Goal: Information Seeking & Learning: Learn about a topic

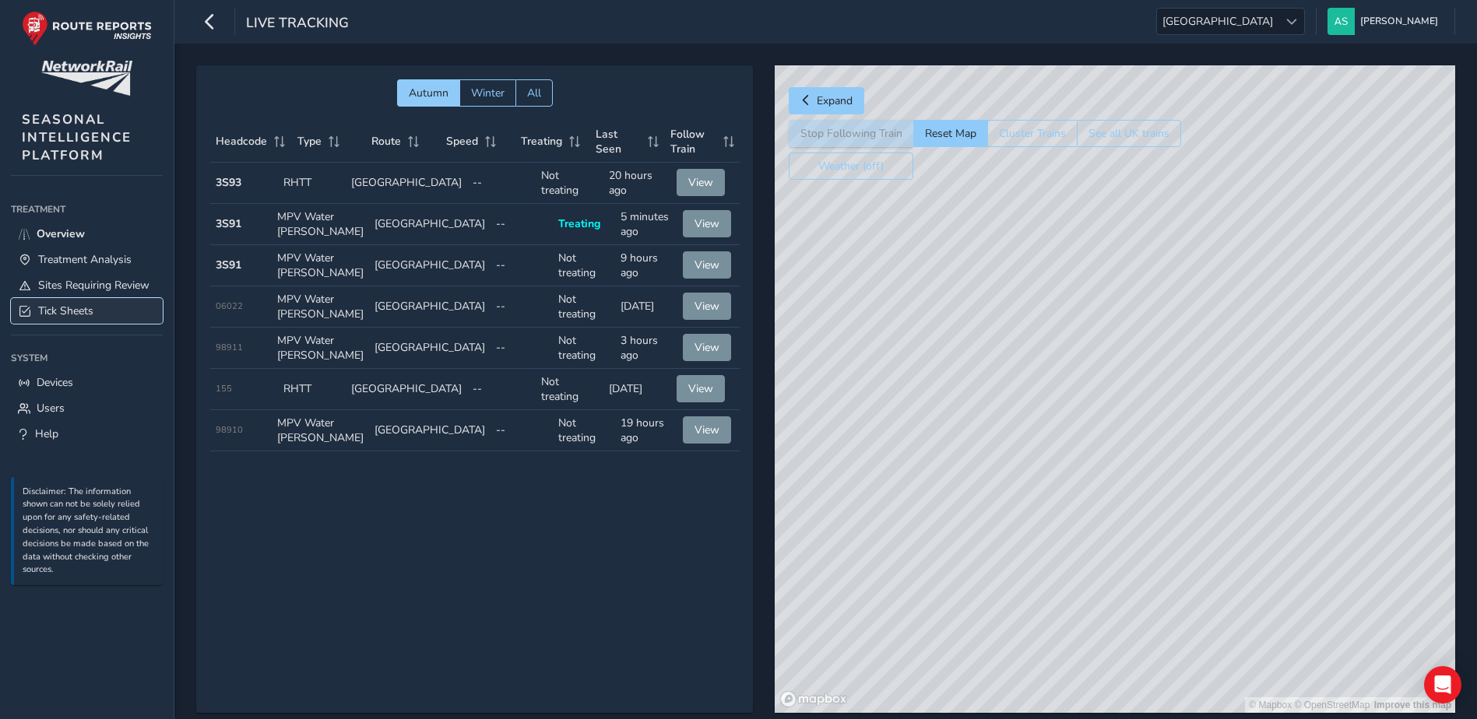
click at [83, 311] on span "Tick Sheets" at bounding box center [65, 311] width 55 height 15
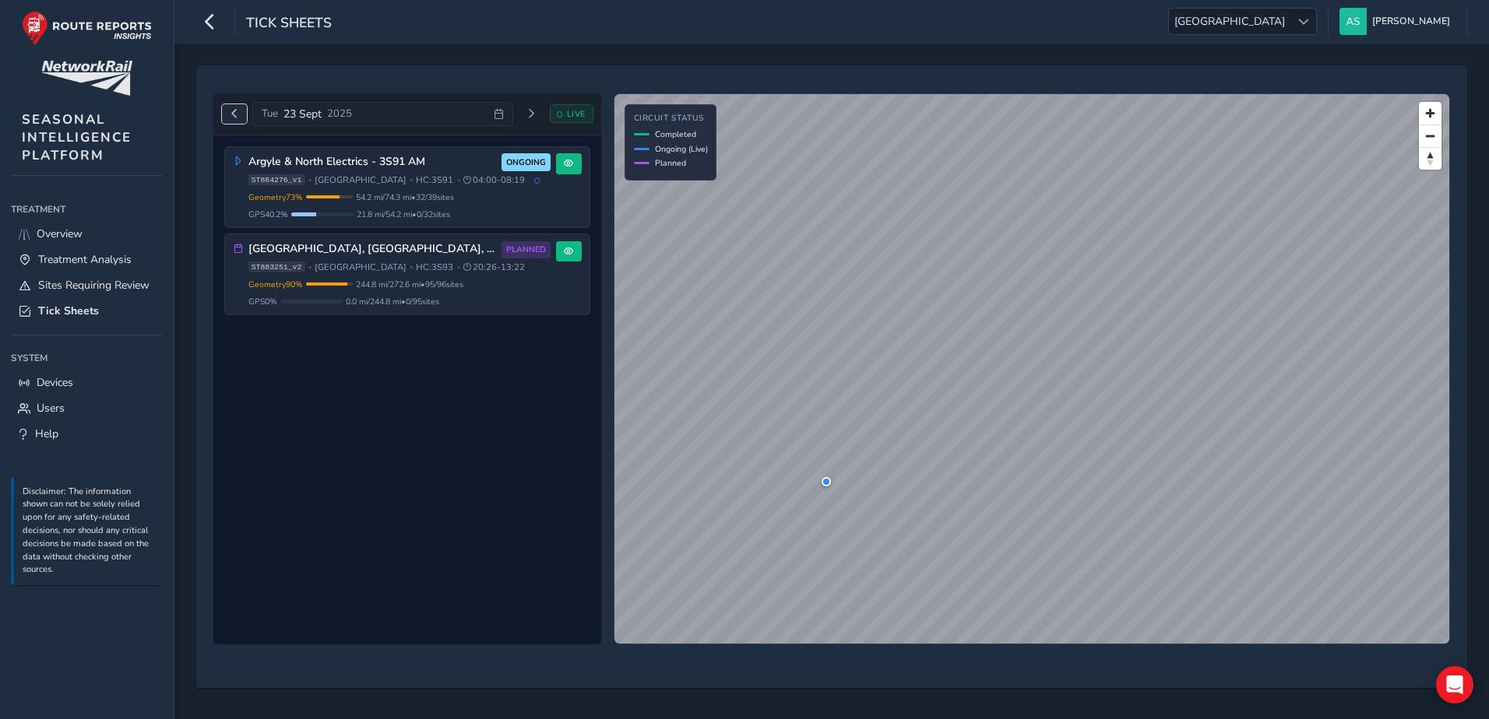
click at [237, 110] on span "Previous day" at bounding box center [234, 113] width 9 height 9
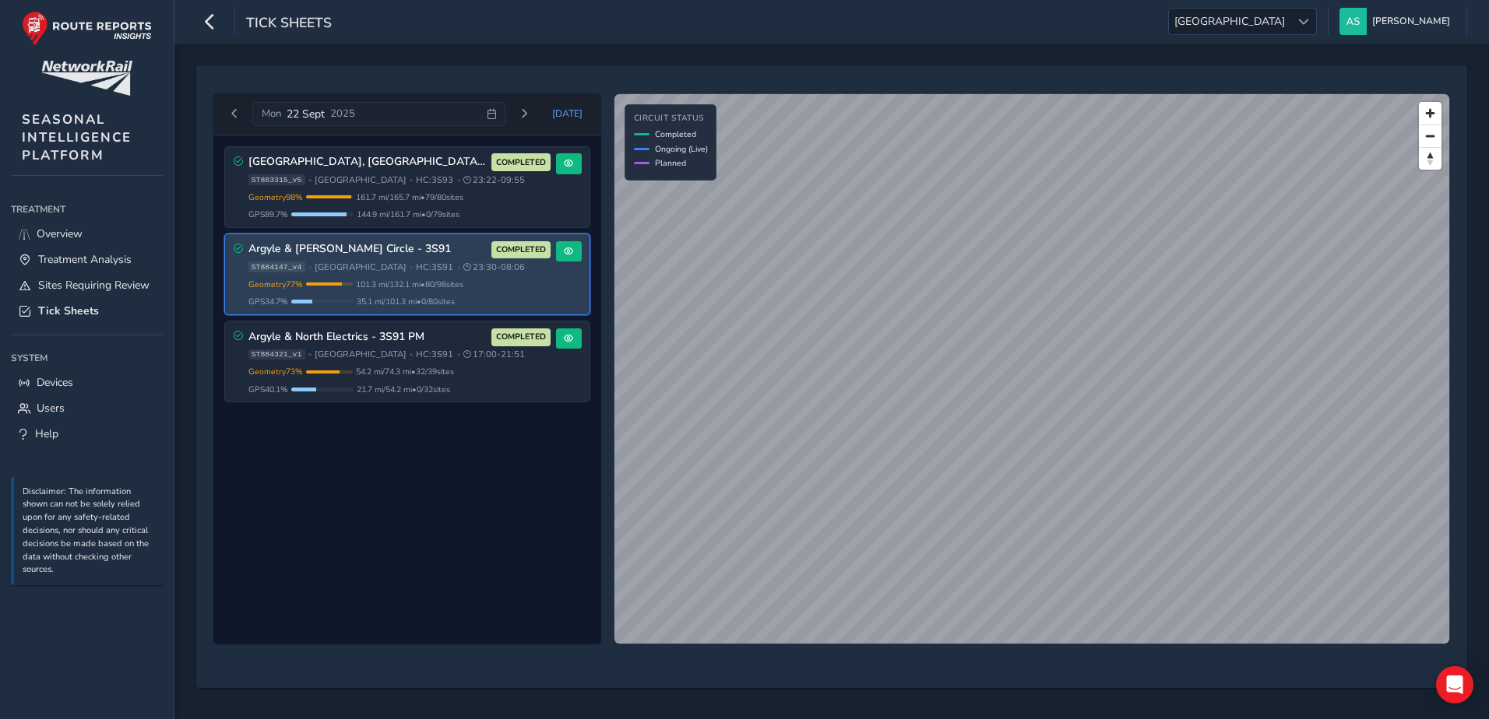
click at [446, 247] on h3 "Argyle & [PERSON_NAME] Circle - 3S91" at bounding box center [367, 249] width 238 height 13
click at [572, 255] on span at bounding box center [568, 251] width 9 height 9
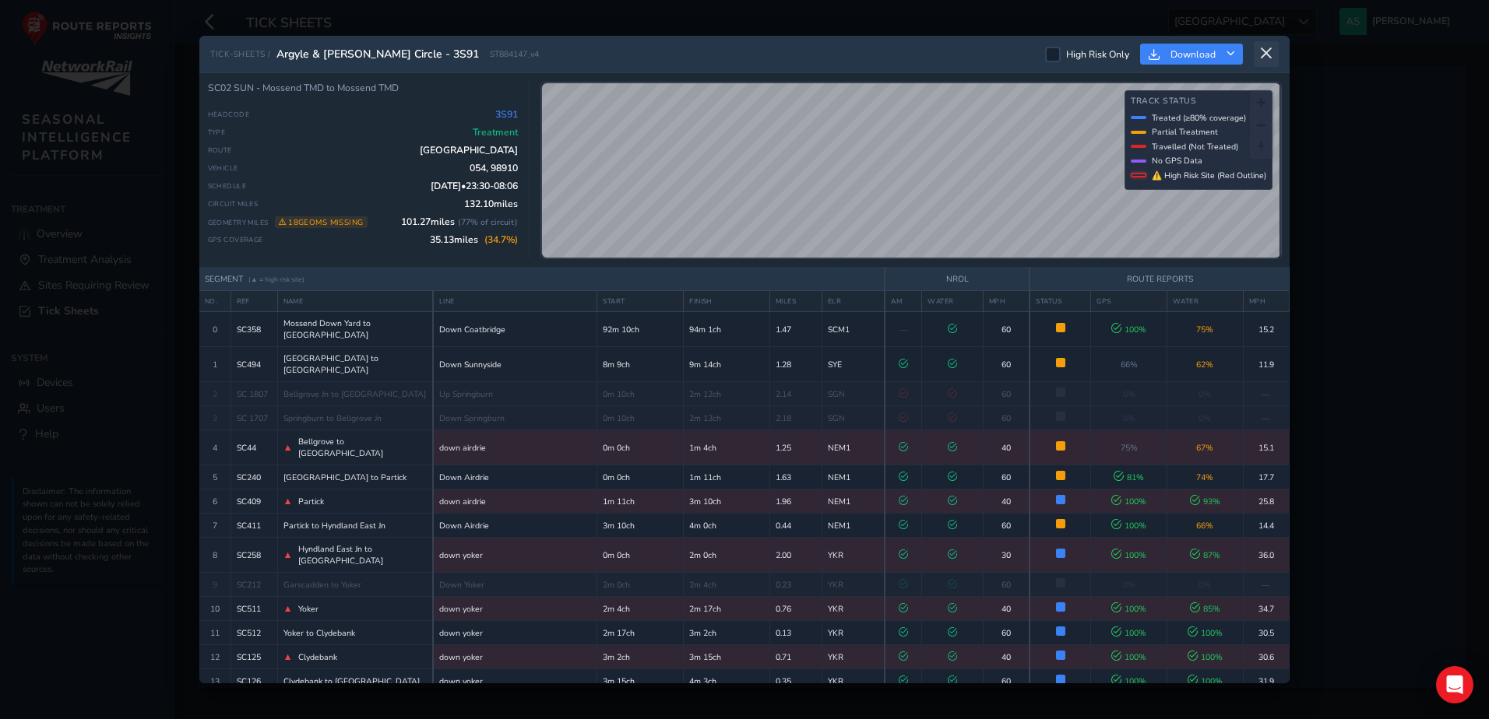
click at [1269, 58] on icon at bounding box center [1266, 54] width 14 height 14
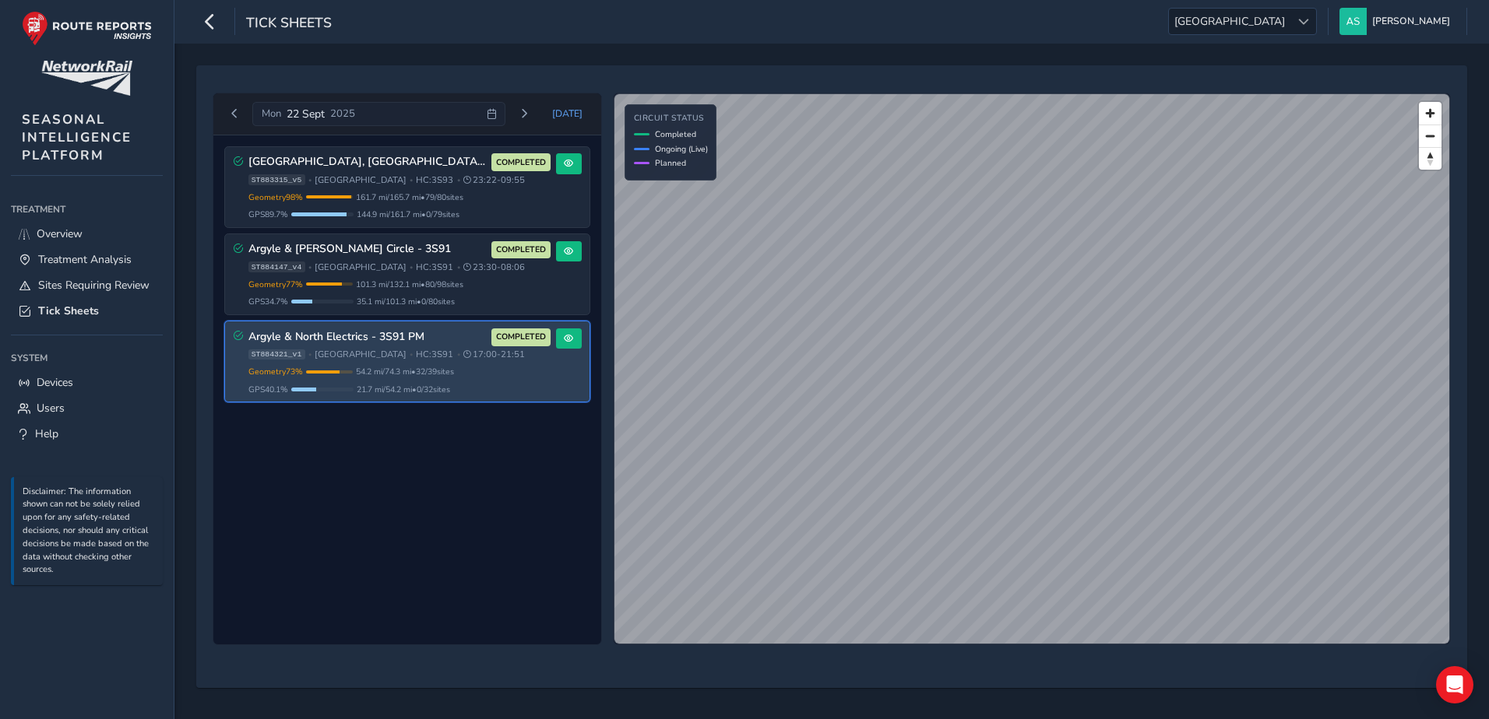
click at [455, 346] on div "Argyle & North Electrics - 3S91 PM COMPLETED" at bounding box center [399, 338] width 302 height 18
click at [572, 339] on span at bounding box center [568, 338] width 9 height 9
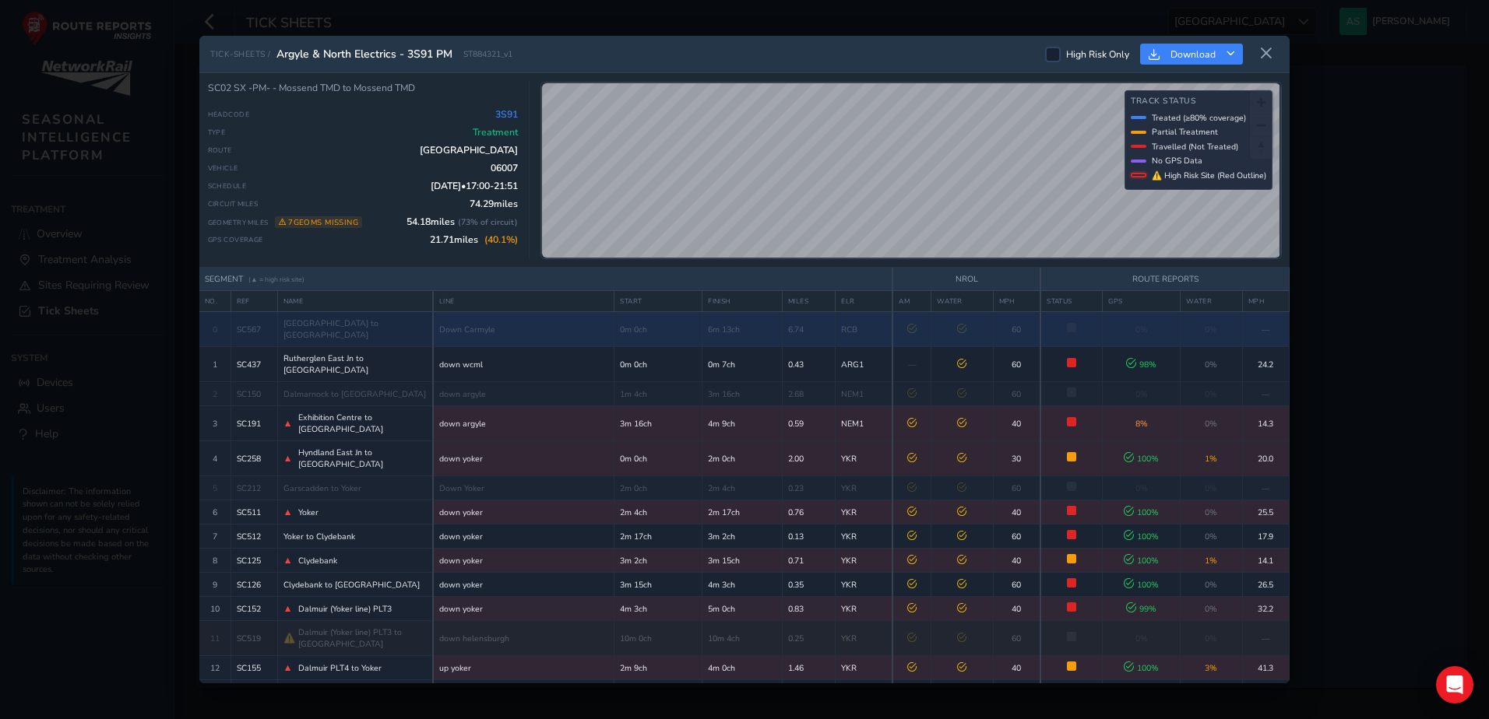
click at [751, 336] on td "6m 13ch" at bounding box center [742, 329] width 80 height 35
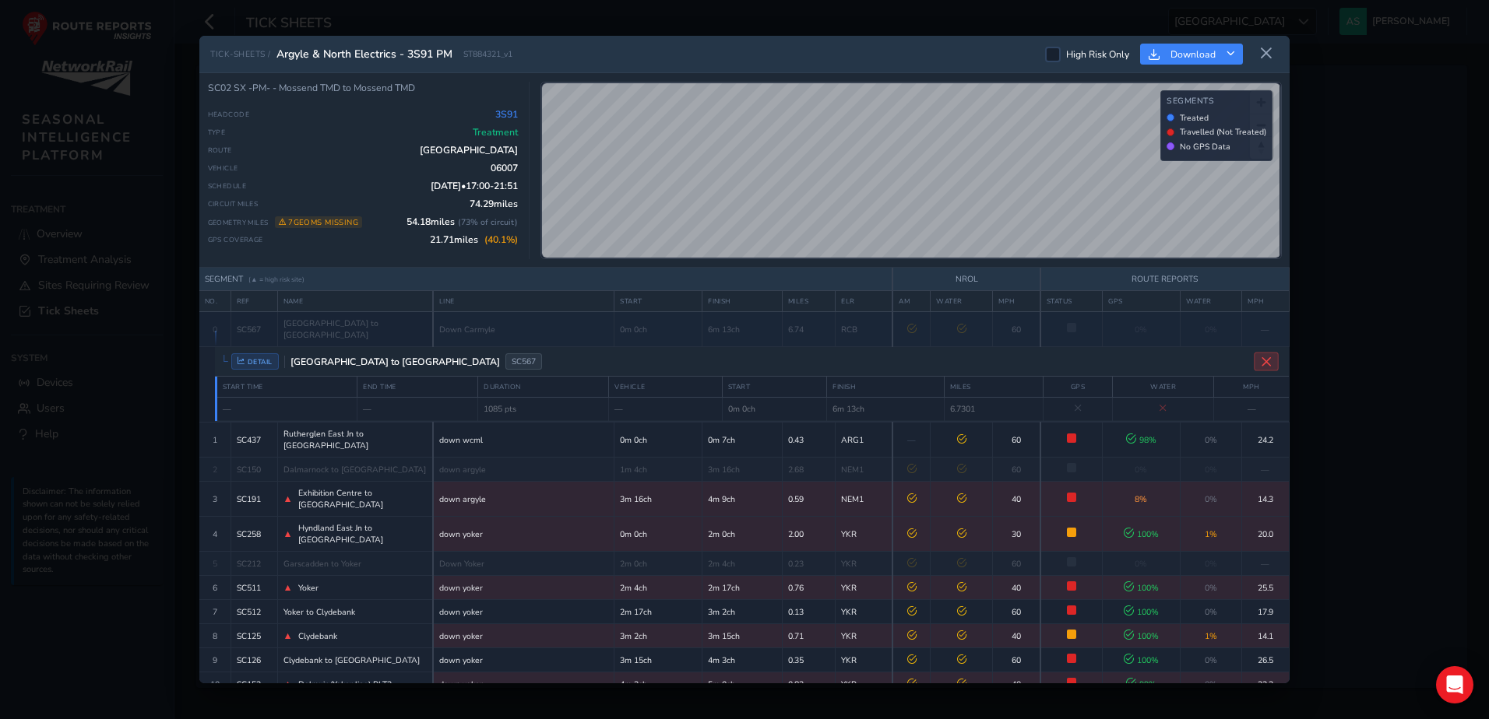
click at [1260, 357] on icon "Close detail view" at bounding box center [1266, 362] width 12 height 12
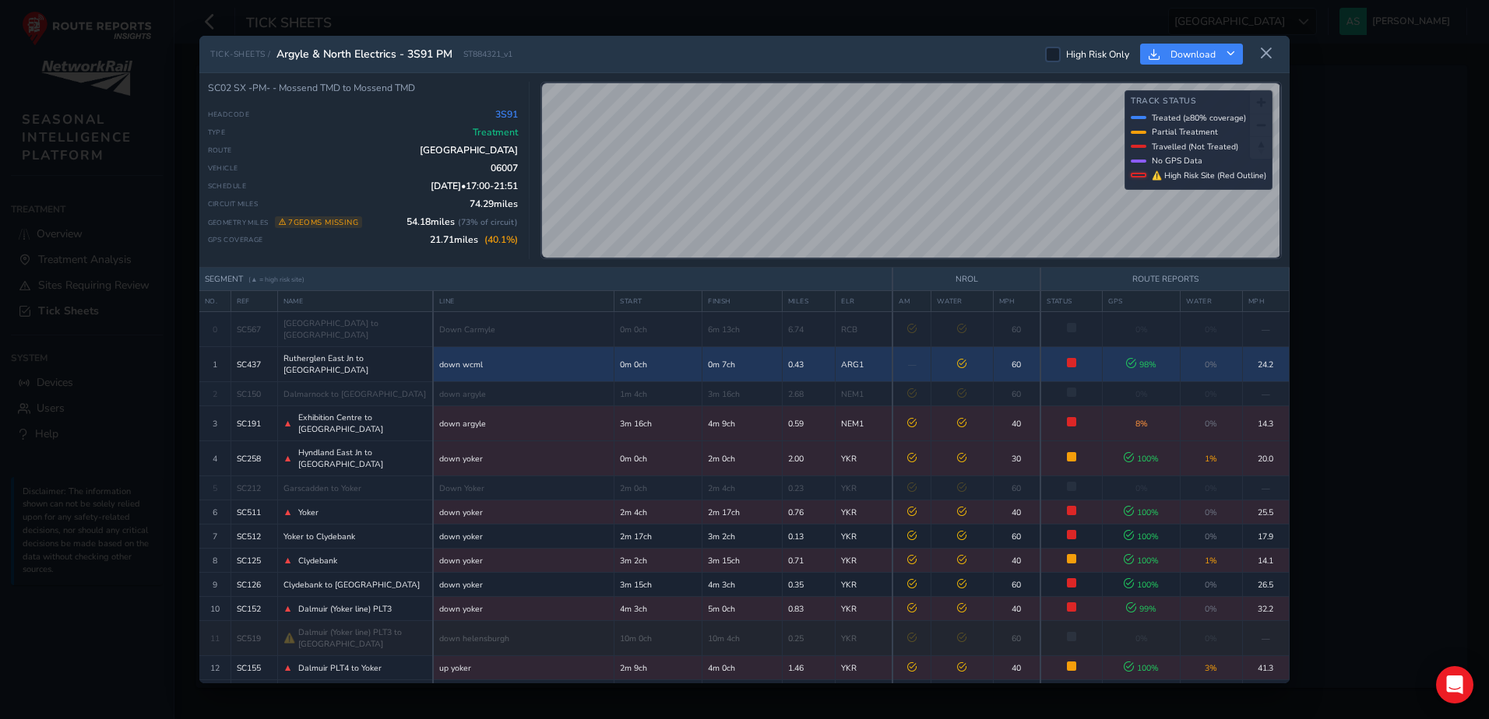
click at [1087, 358] on td "Not Treated Train passed but did not apply treatment (GPS: 98%)" at bounding box center [1071, 364] width 62 height 35
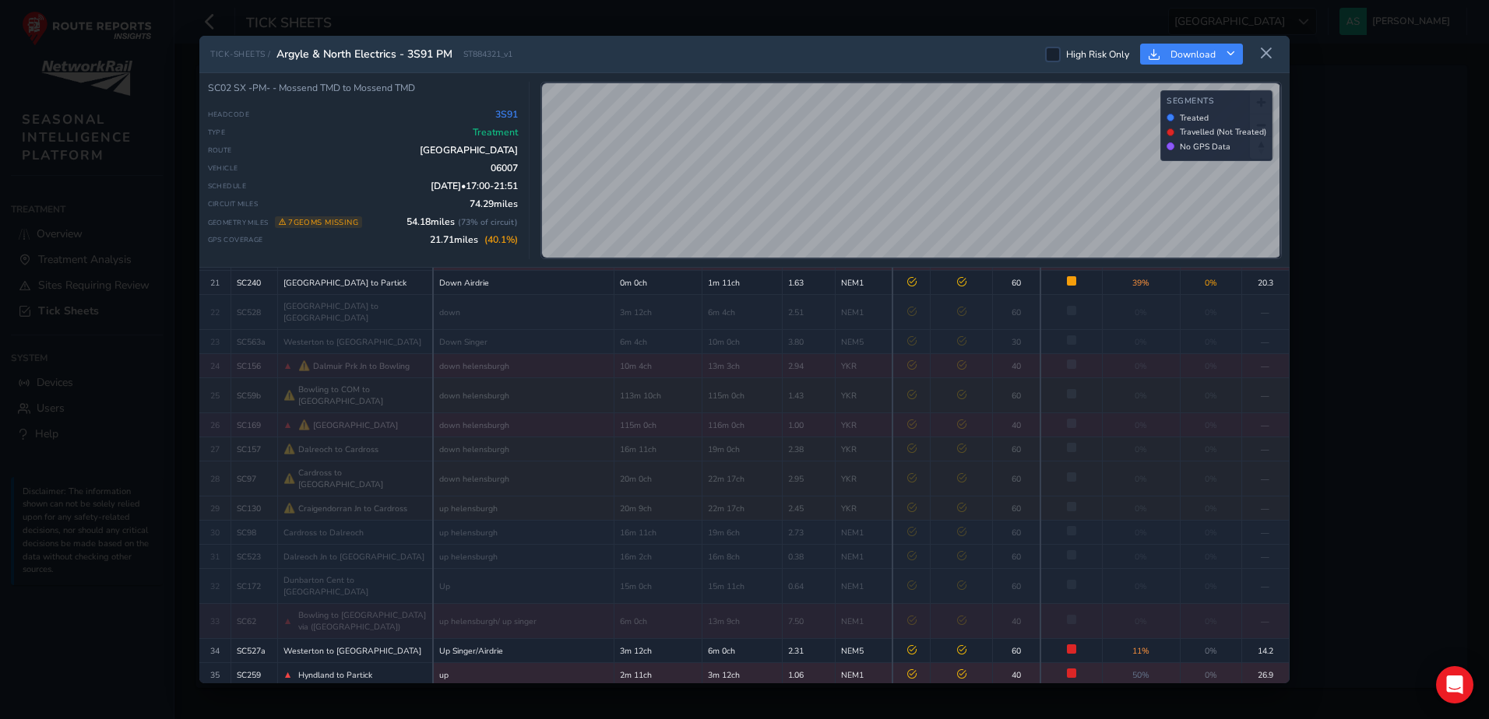
scroll to position [755, 0]
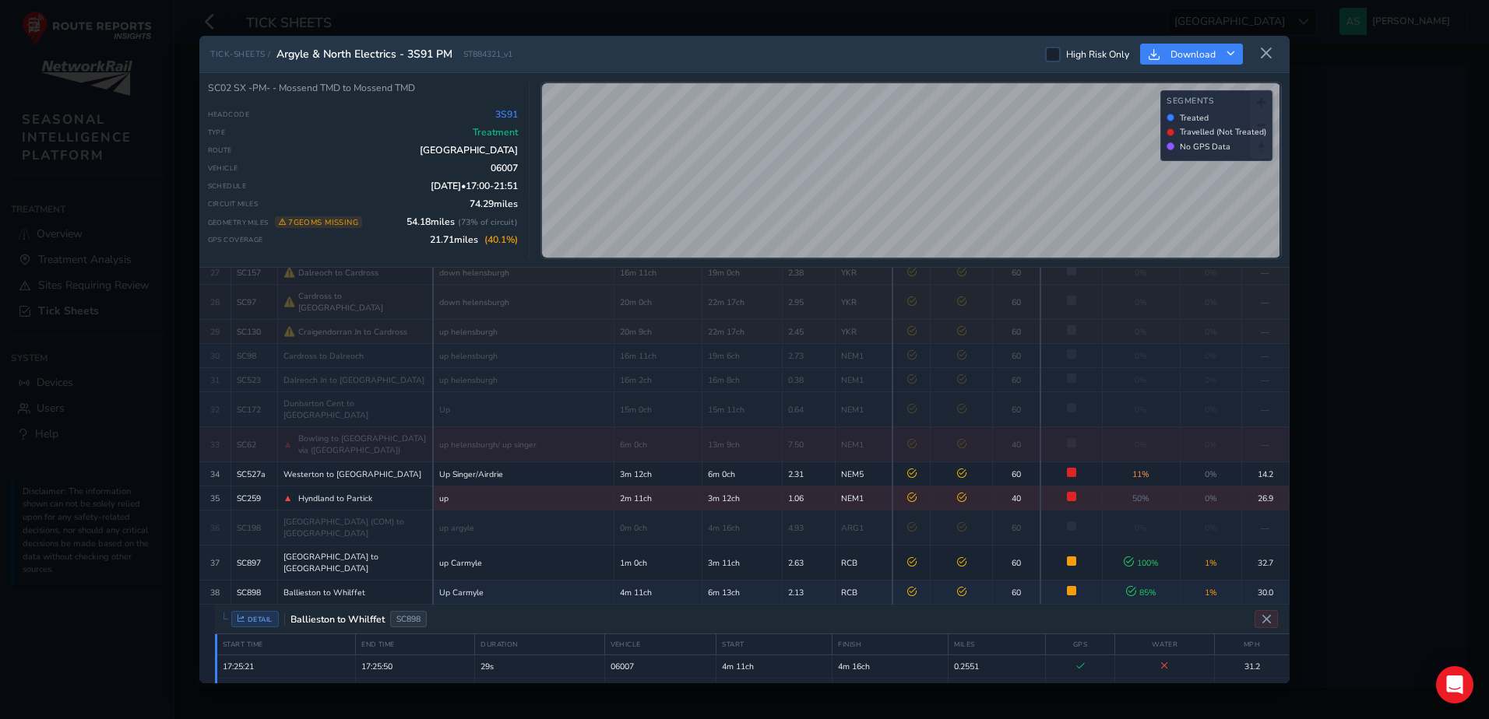
scroll to position [802, 0]
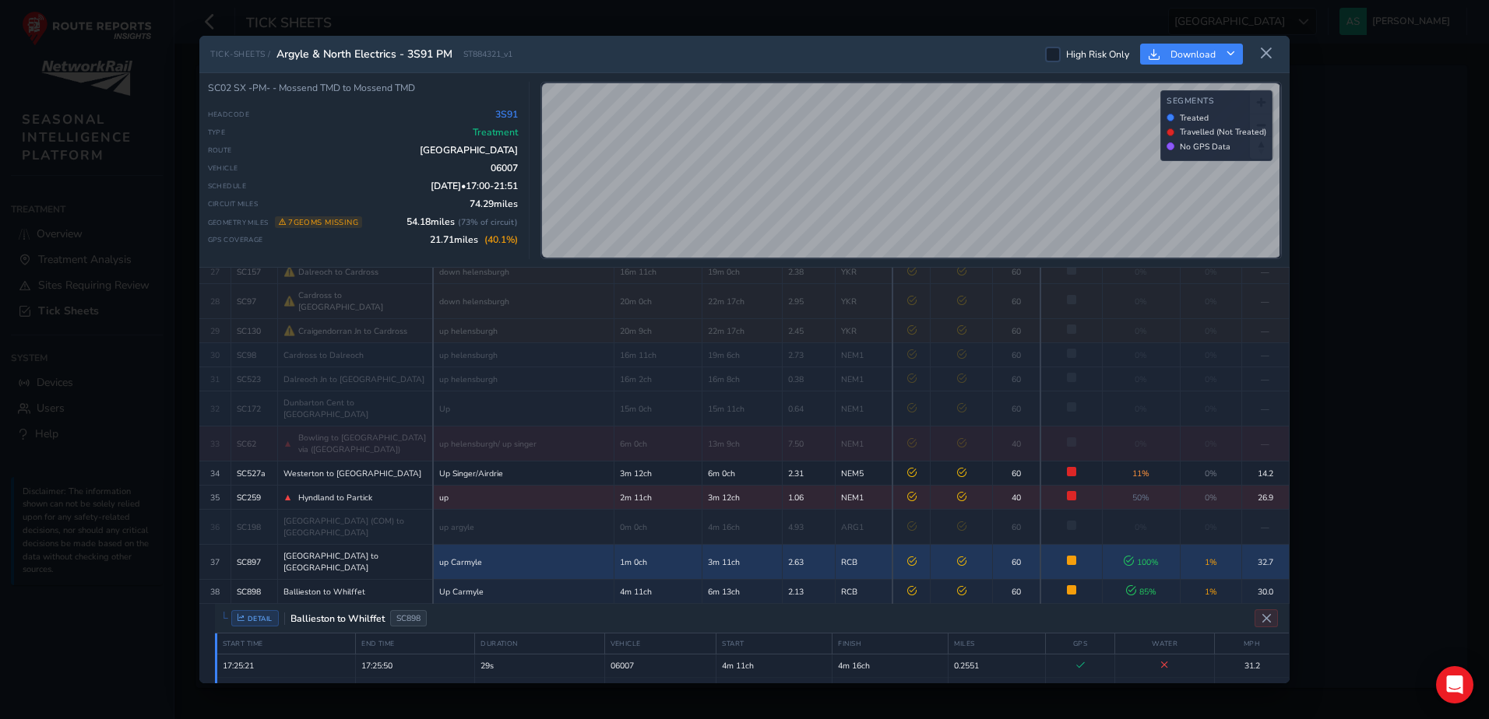
click at [529, 545] on td "up Carmyle" at bounding box center [523, 562] width 181 height 35
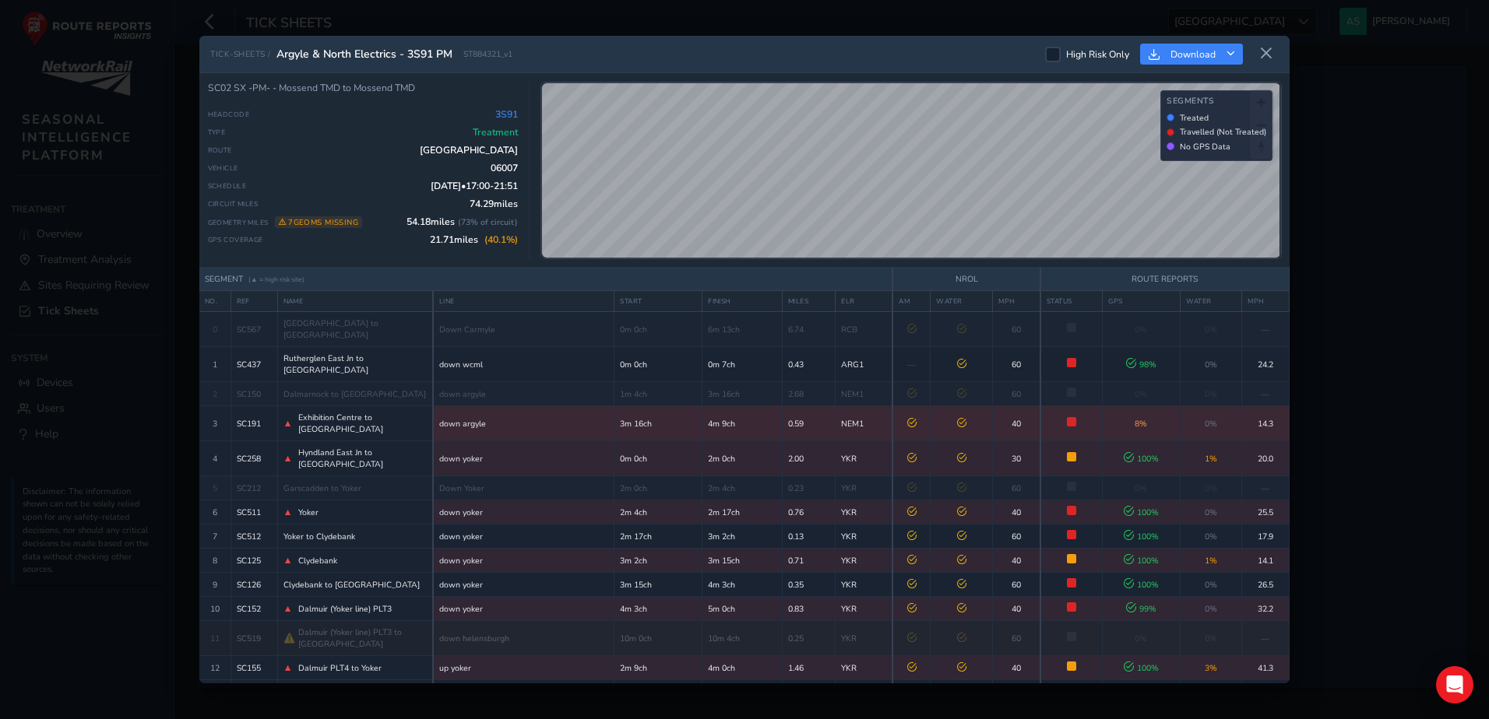
click at [348, 412] on span "Exhibition Centre to [GEOGRAPHIC_DATA]" at bounding box center [362, 423] width 128 height 23
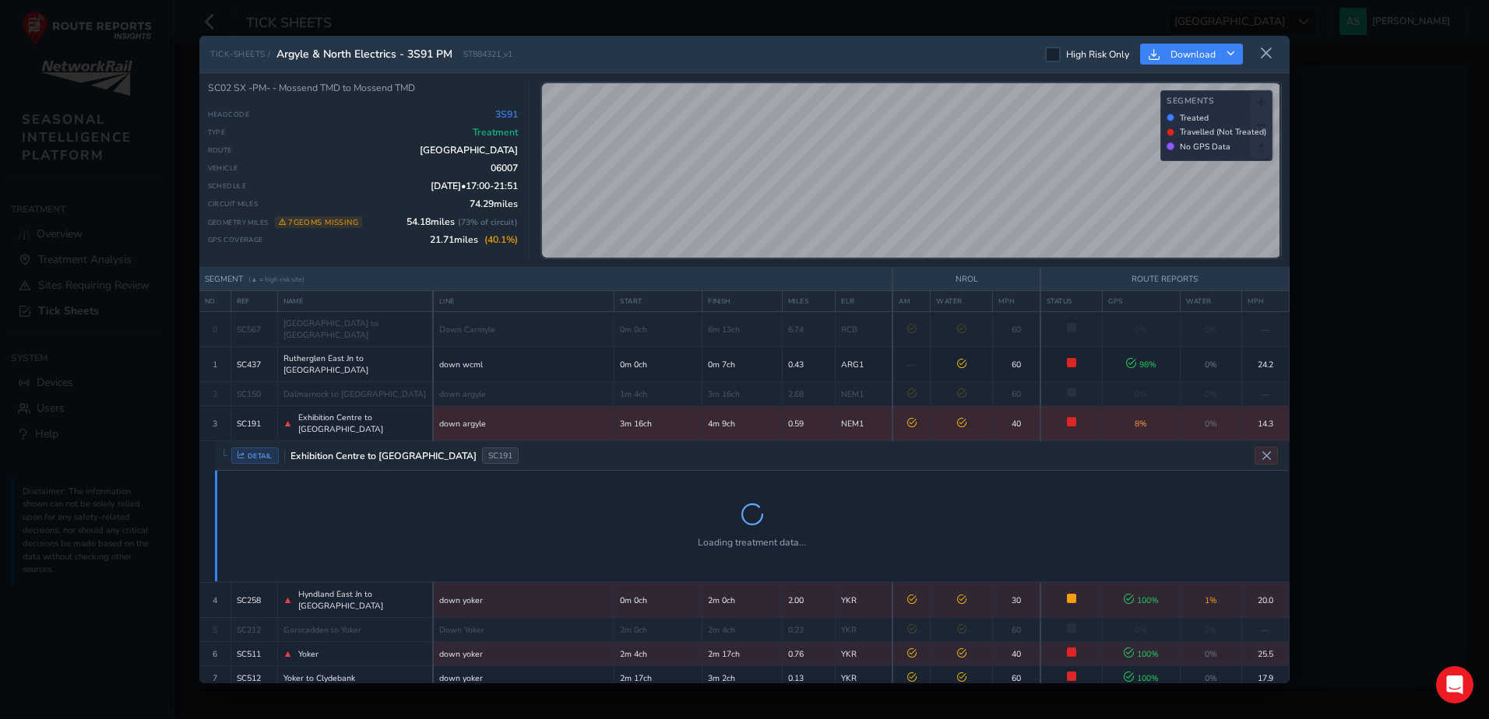
scroll to position [128, 0]
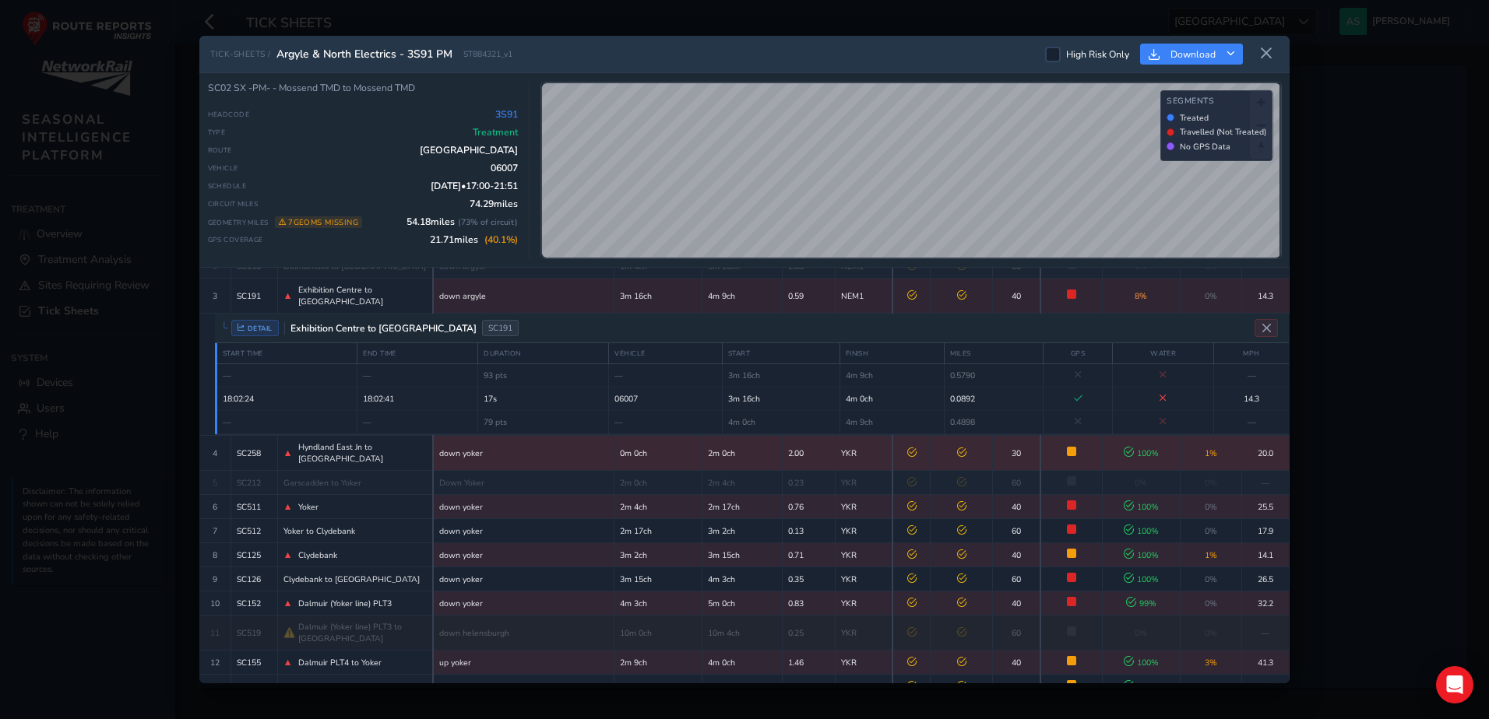
click at [371, 441] on span "Hyndland East Jn to [GEOGRAPHIC_DATA]" at bounding box center [362, 452] width 128 height 23
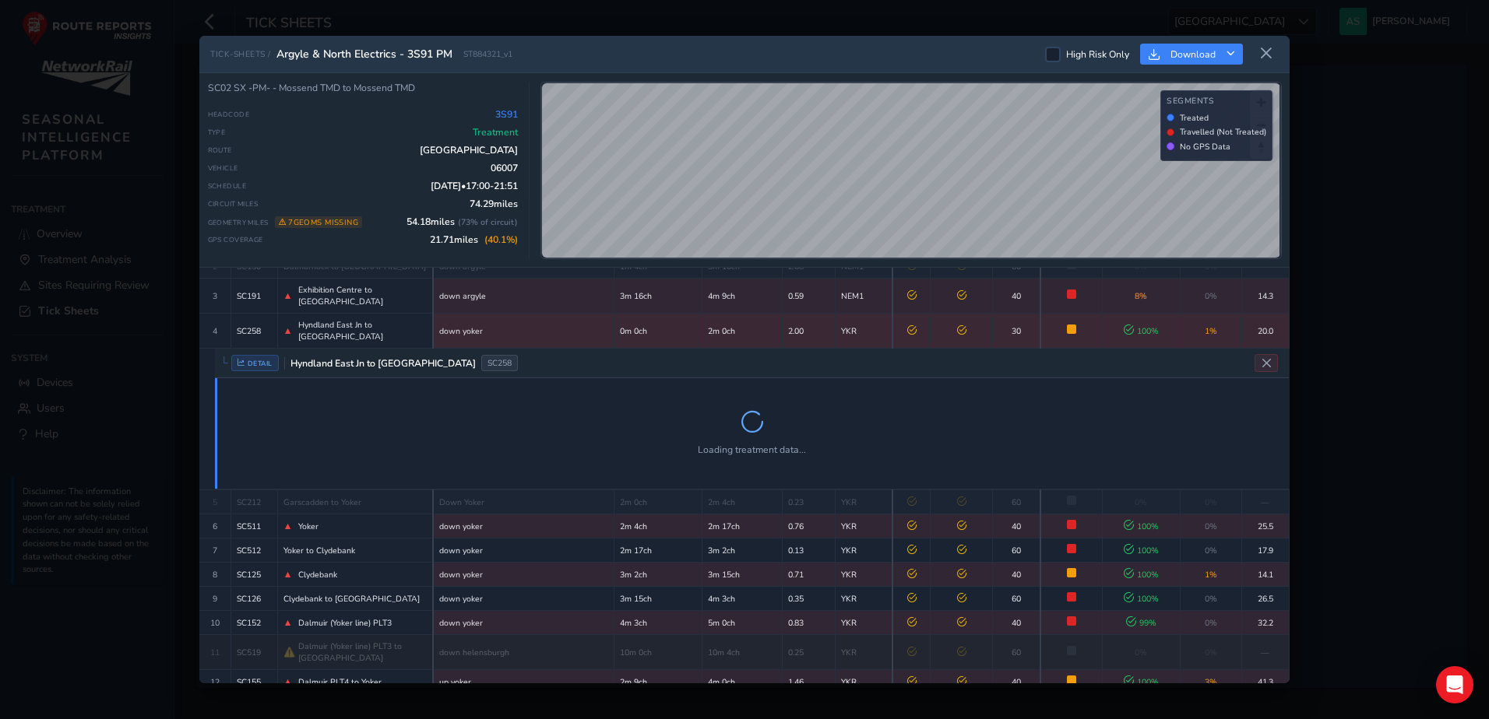
scroll to position [163, 0]
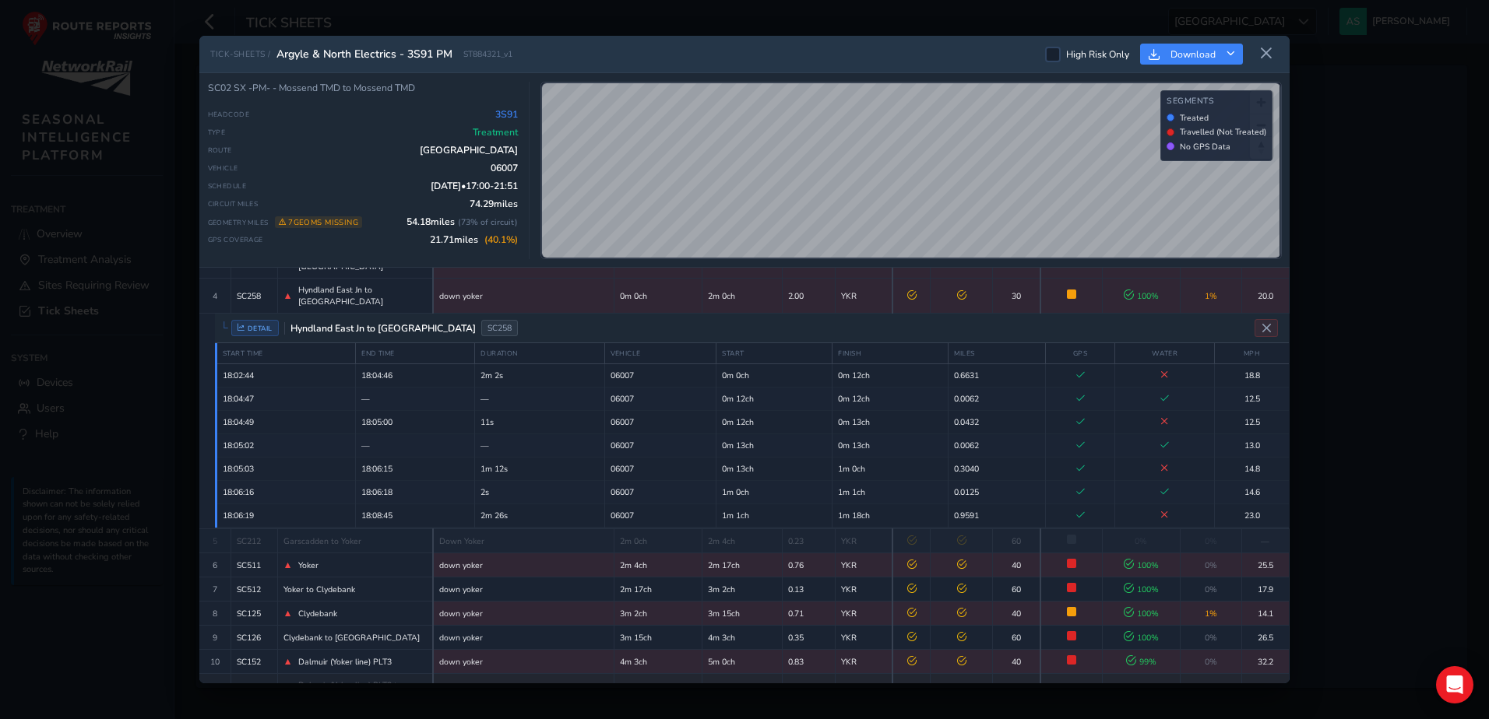
click at [371, 322] on span "Hyndland East Jn to [GEOGRAPHIC_DATA]" at bounding box center [380, 328] width 192 height 12
click at [394, 289] on td "▲ Hyndland East Jn to [GEOGRAPHIC_DATA]" at bounding box center [355, 296] width 156 height 35
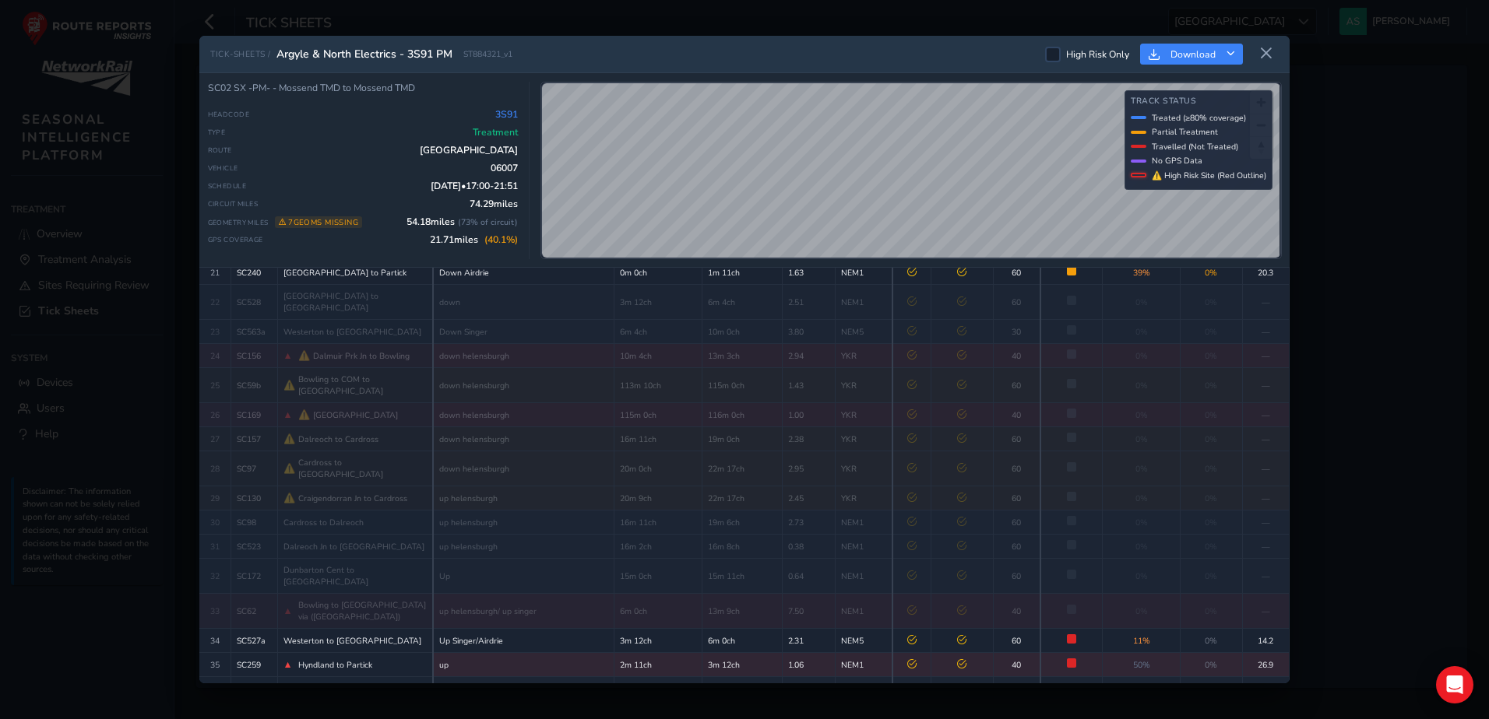
scroll to position [656, 0]
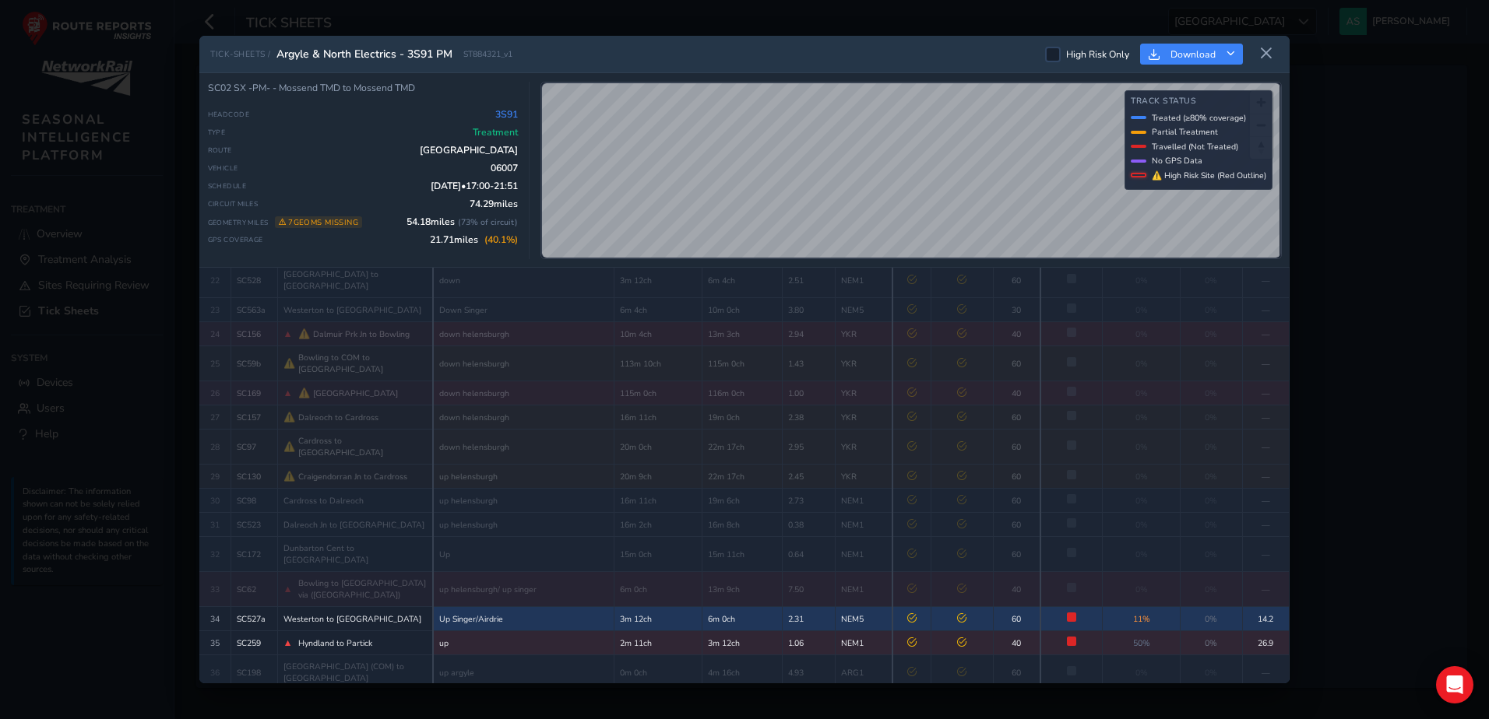
click at [518, 607] on td "Up Singer/Airdrie" at bounding box center [523, 619] width 181 height 24
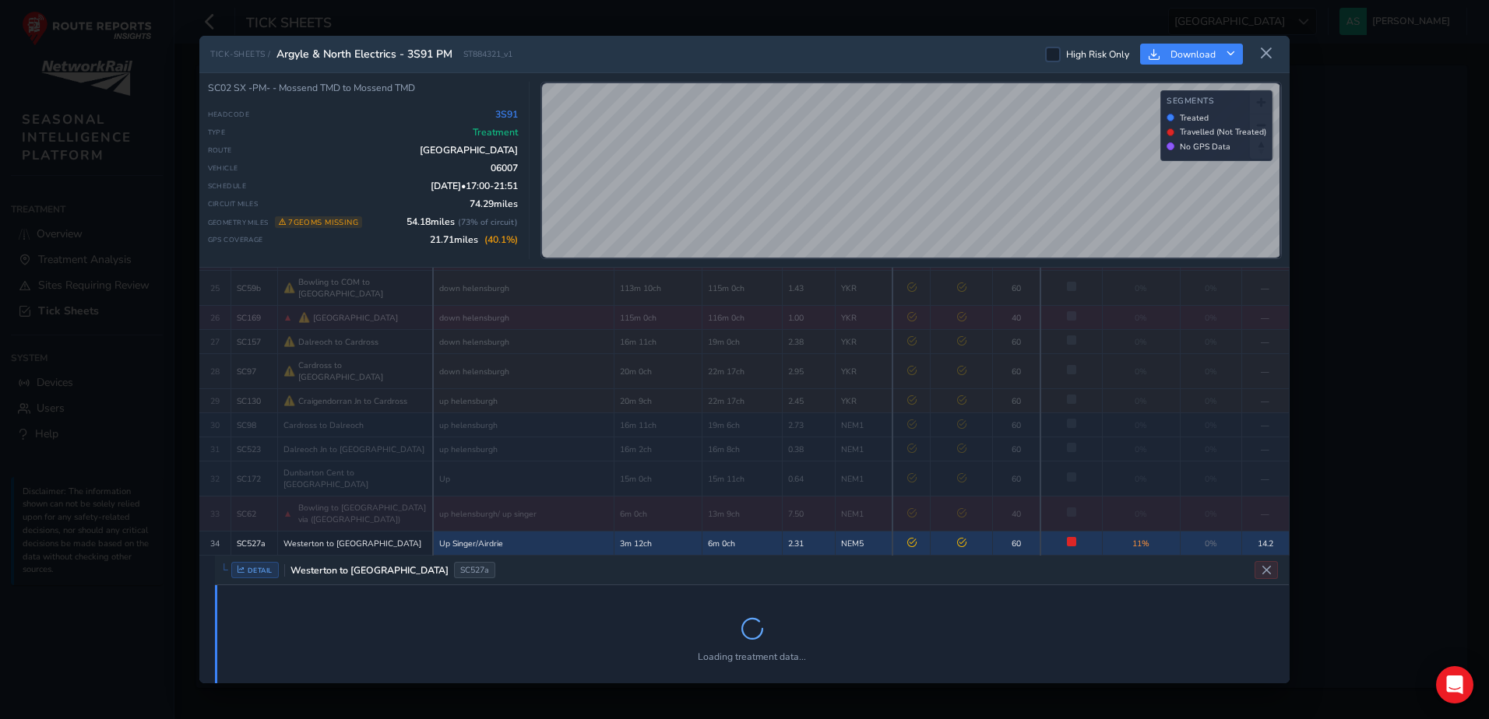
scroll to position [798, 0]
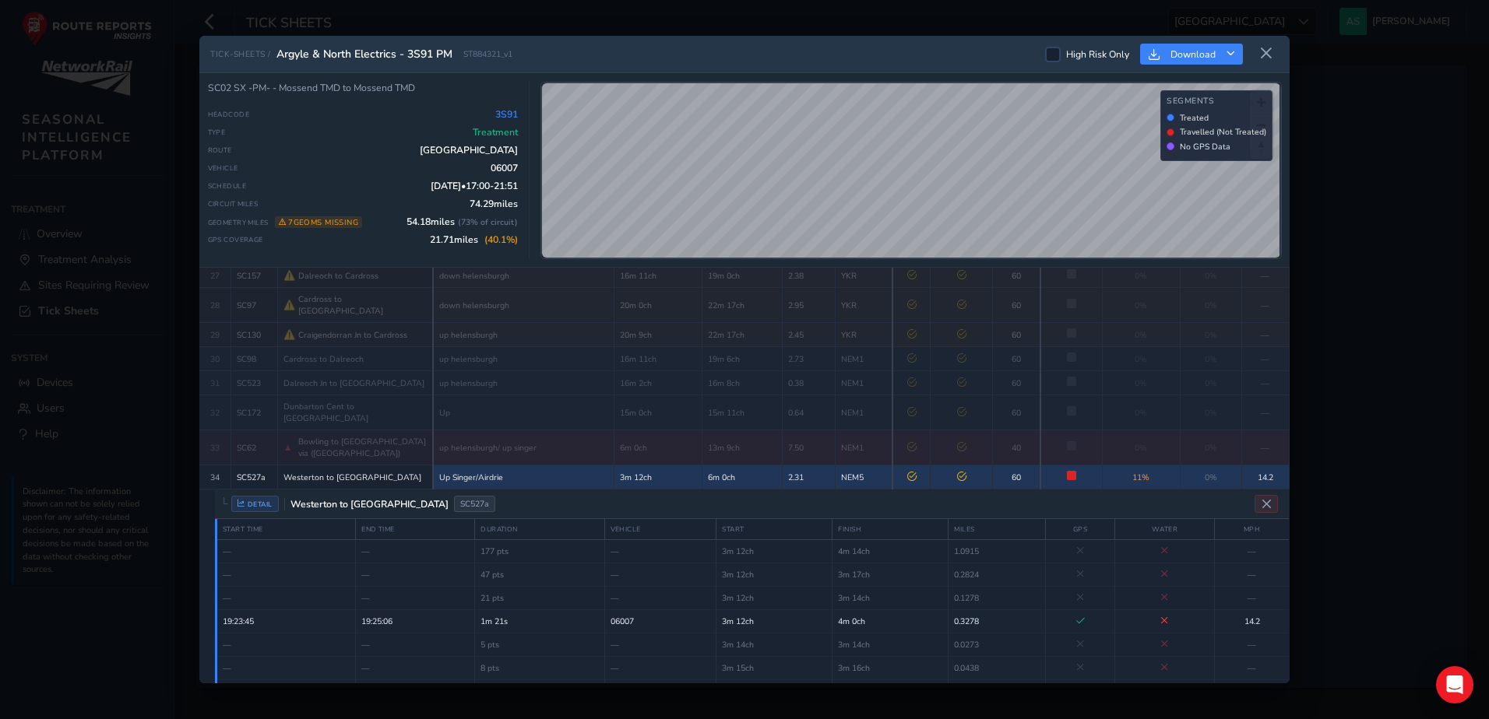
click at [503, 466] on td "Up Singer/Airdrie" at bounding box center [523, 478] width 181 height 24
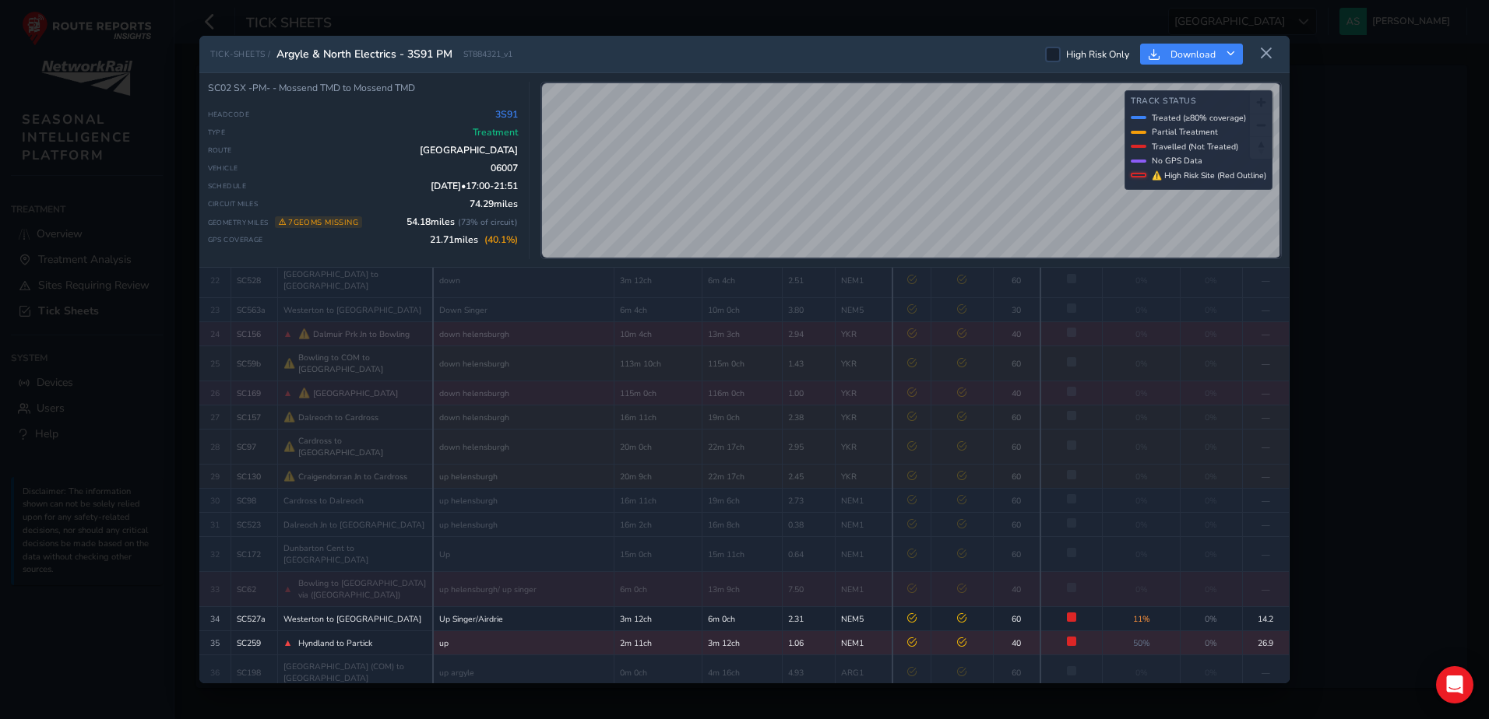
click at [518, 691] on td "up Carmyle" at bounding box center [523, 708] width 181 height 35
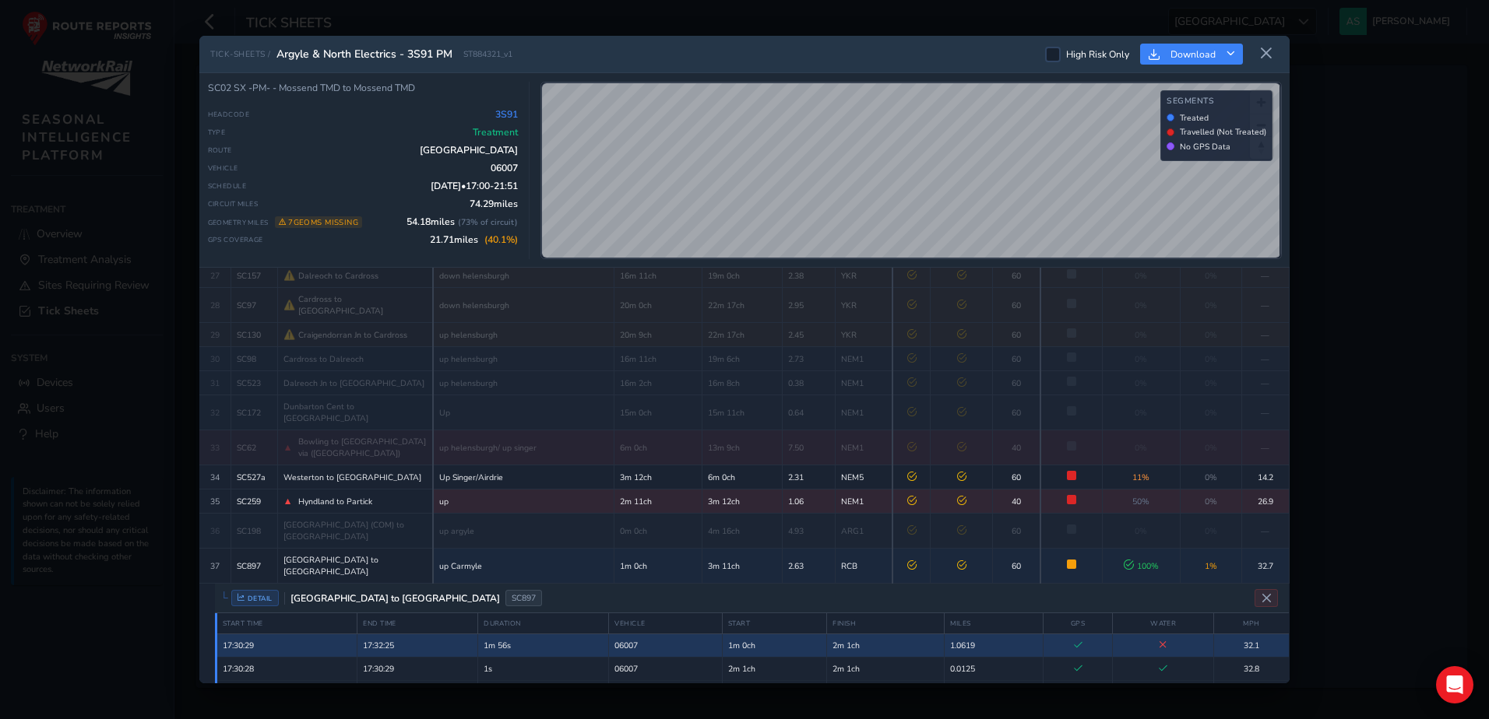
scroll to position [825, 0]
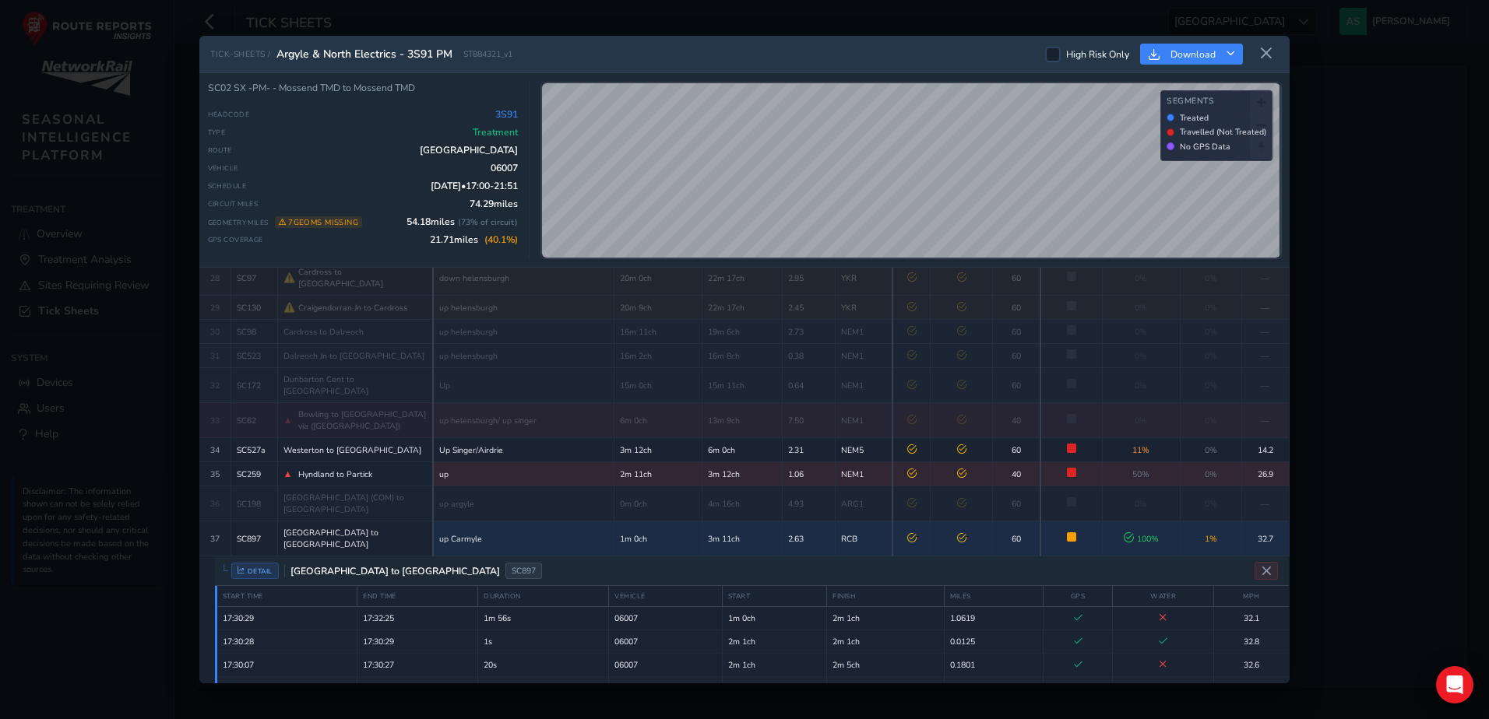
click at [531, 522] on td "up Carmyle" at bounding box center [523, 539] width 181 height 35
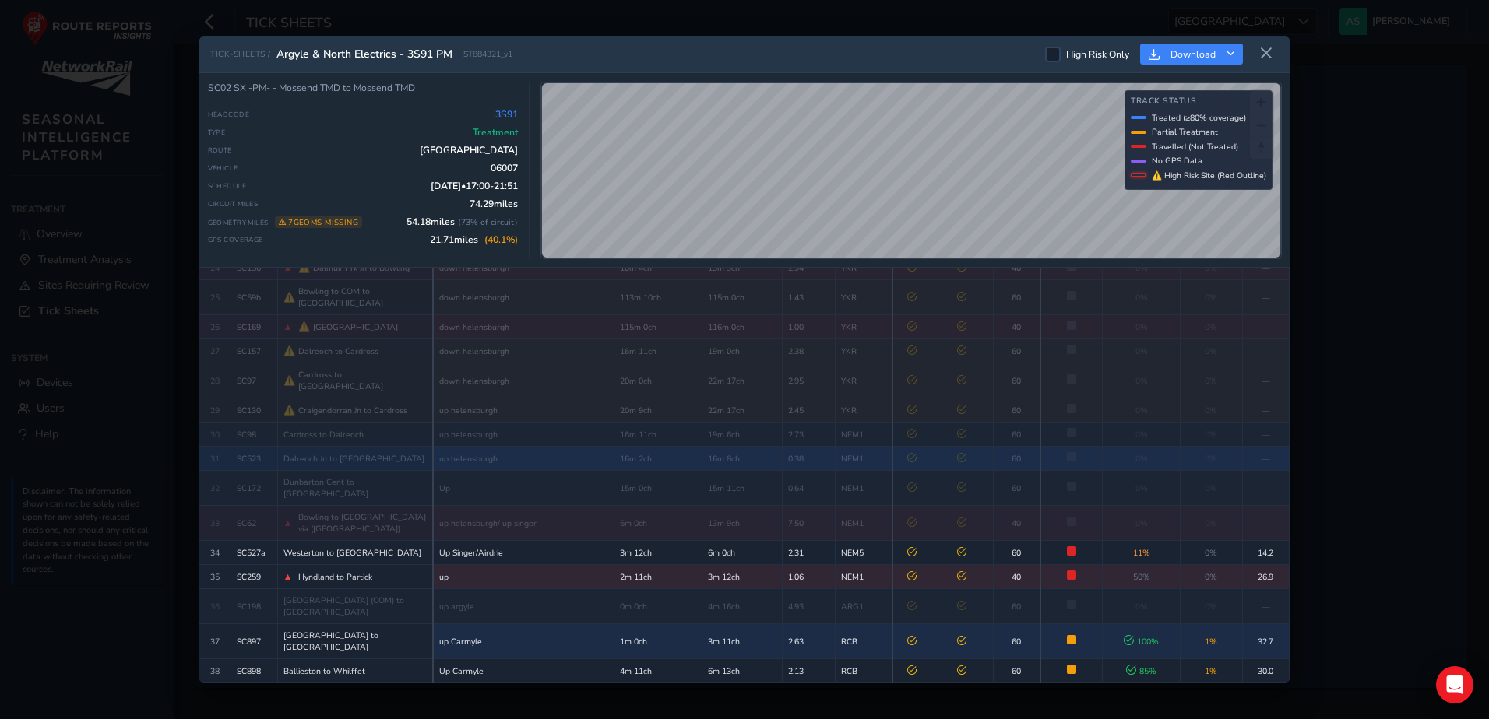
scroll to position [656, 0]
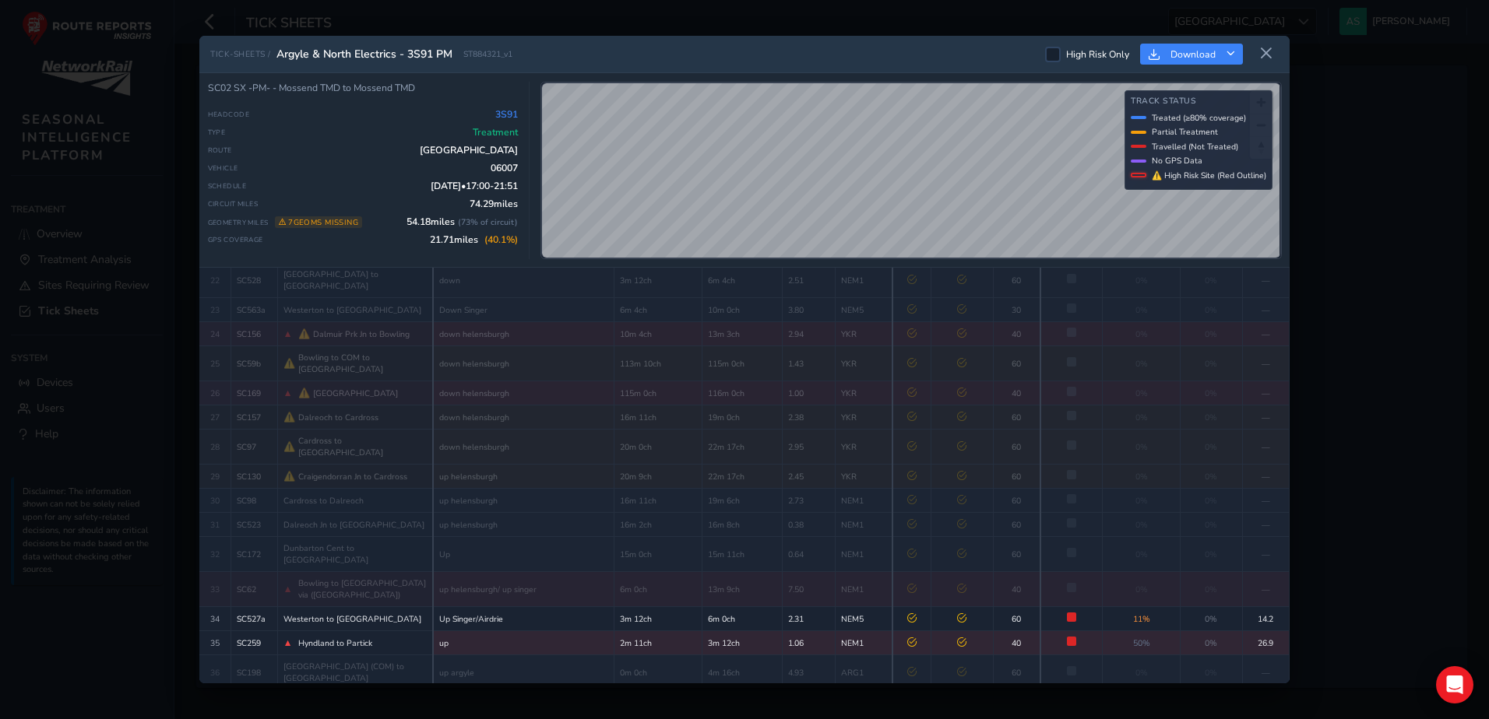
click at [70, 351] on div "TICK-SHEETS / Argyle & North Electrics - 3S91 PM ST884321_v1 High Risk Only Dow…" at bounding box center [744, 359] width 1489 height 719
click at [1265, 48] on icon at bounding box center [1266, 54] width 14 height 14
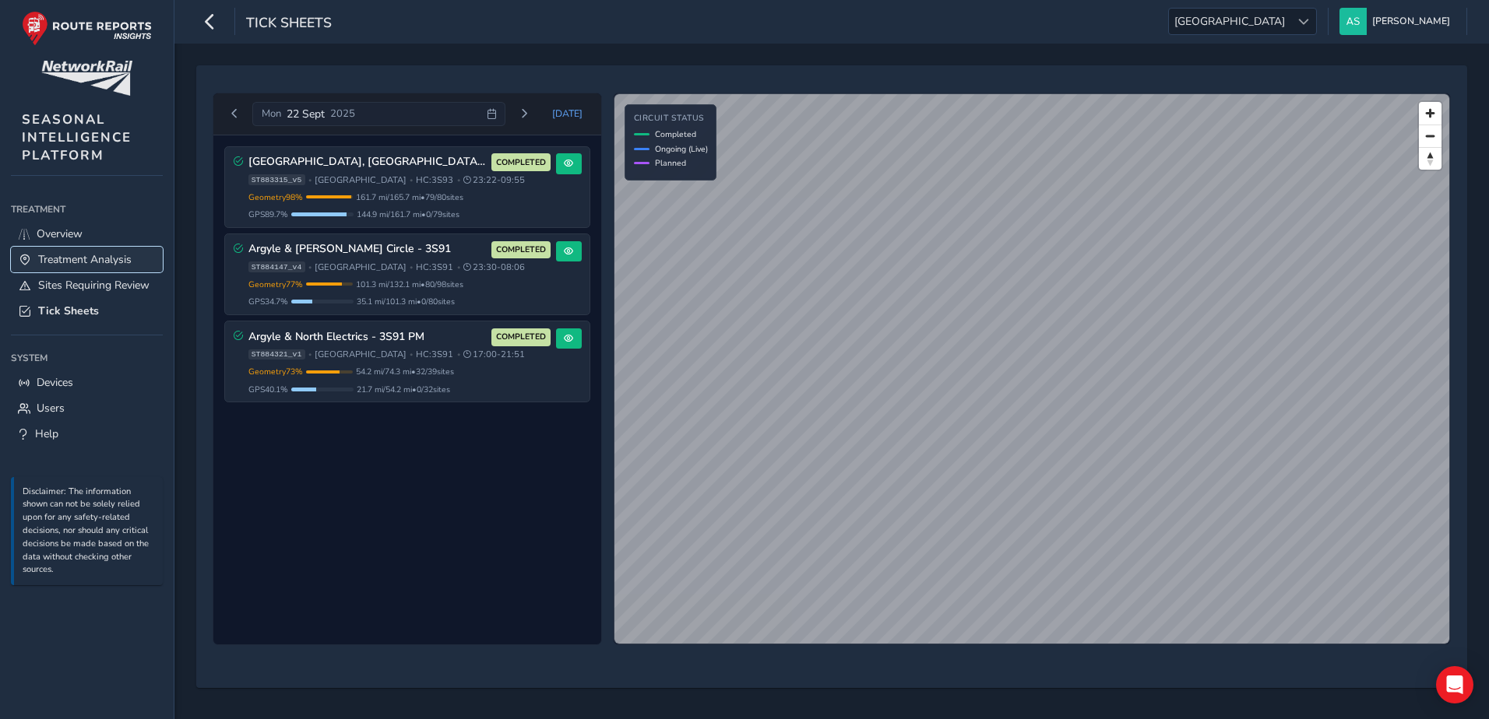
click at [111, 251] on link "Treatment Analysis" at bounding box center [87, 260] width 152 height 26
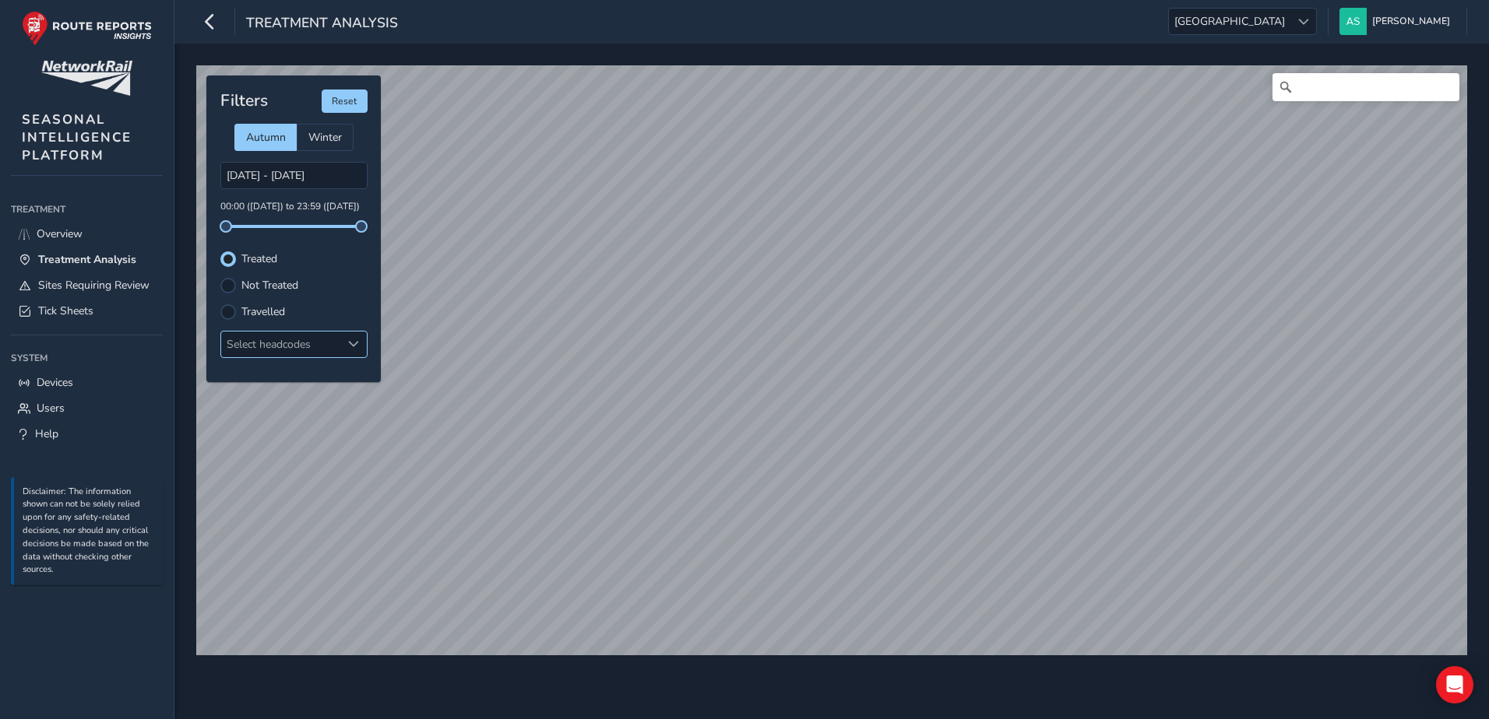
click at [309, 347] on div "Select headcodes" at bounding box center [281, 345] width 120 height 26
click at [261, 436] on span "3S91" at bounding box center [266, 436] width 26 height 15
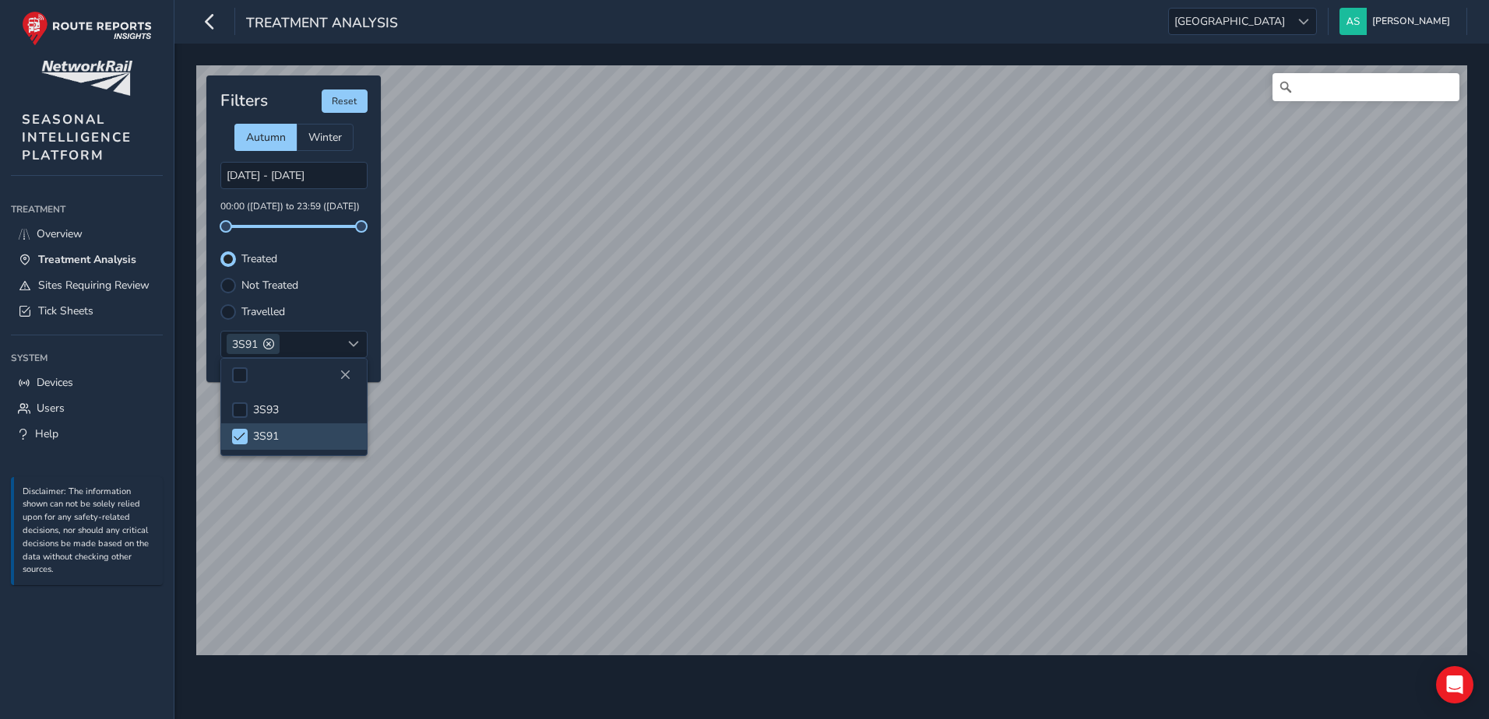
click at [264, 315] on label "Travelled" at bounding box center [263, 312] width 44 height 11
click at [228, 311] on input "Travelled" at bounding box center [228, 311] width 0 height 0
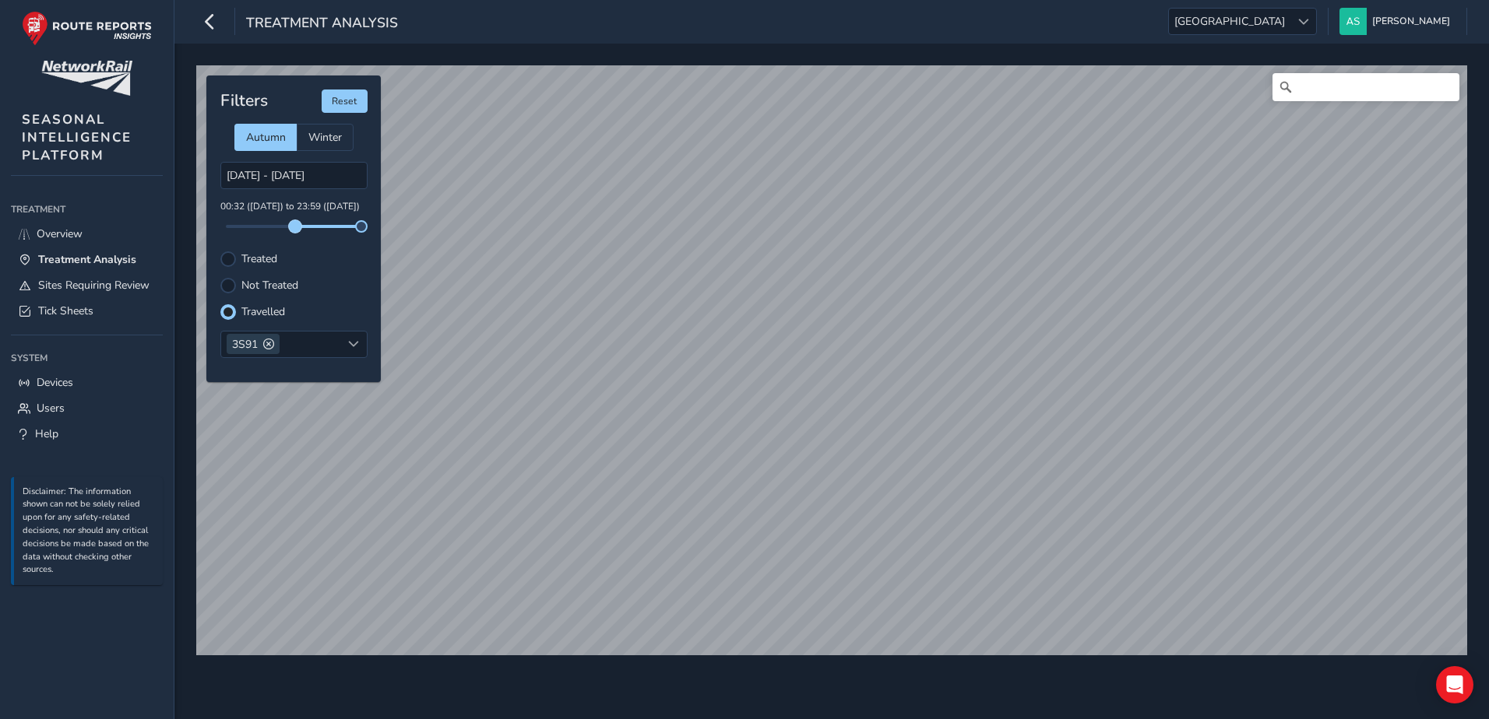
drag, startPoint x: 227, startPoint y: 227, endPoint x: 295, endPoint y: 226, distance: 67.7
click at [295, 226] on span at bounding box center [295, 226] width 12 height 12
drag, startPoint x: 297, startPoint y: 224, endPoint x: 319, endPoint y: 227, distance: 21.9
click at [319, 227] on span at bounding box center [319, 226] width 12 height 12
drag, startPoint x: 322, startPoint y: 228, endPoint x: 322, endPoint y: 240, distance: 11.7
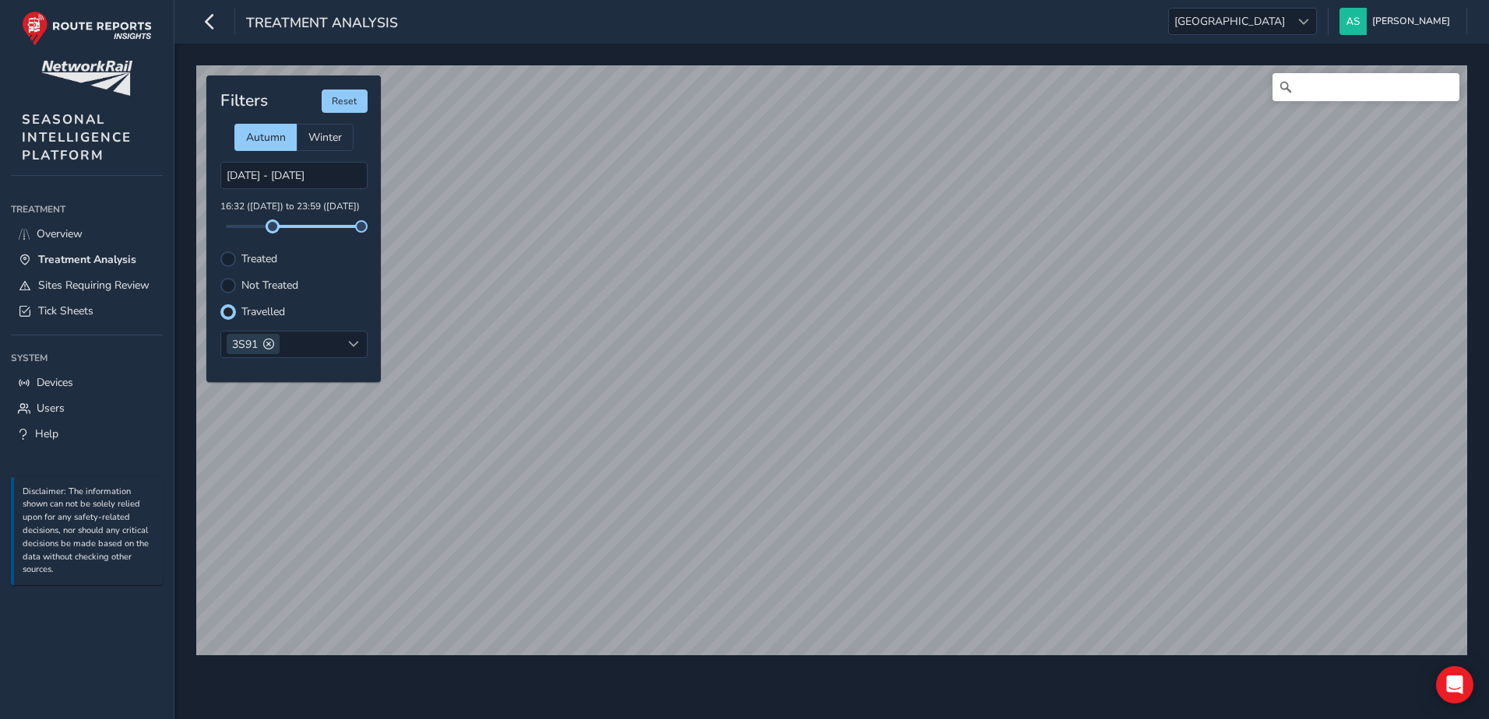
click at [272, 232] on span at bounding box center [272, 226] width 12 height 12
drag, startPoint x: 362, startPoint y: 229, endPoint x: 318, endPoint y: 229, distance: 44.4
click at [318, 229] on span at bounding box center [318, 226] width 12 height 12
click at [279, 228] on span at bounding box center [278, 226] width 12 height 12
click at [251, 255] on label "Treated" at bounding box center [259, 259] width 36 height 11
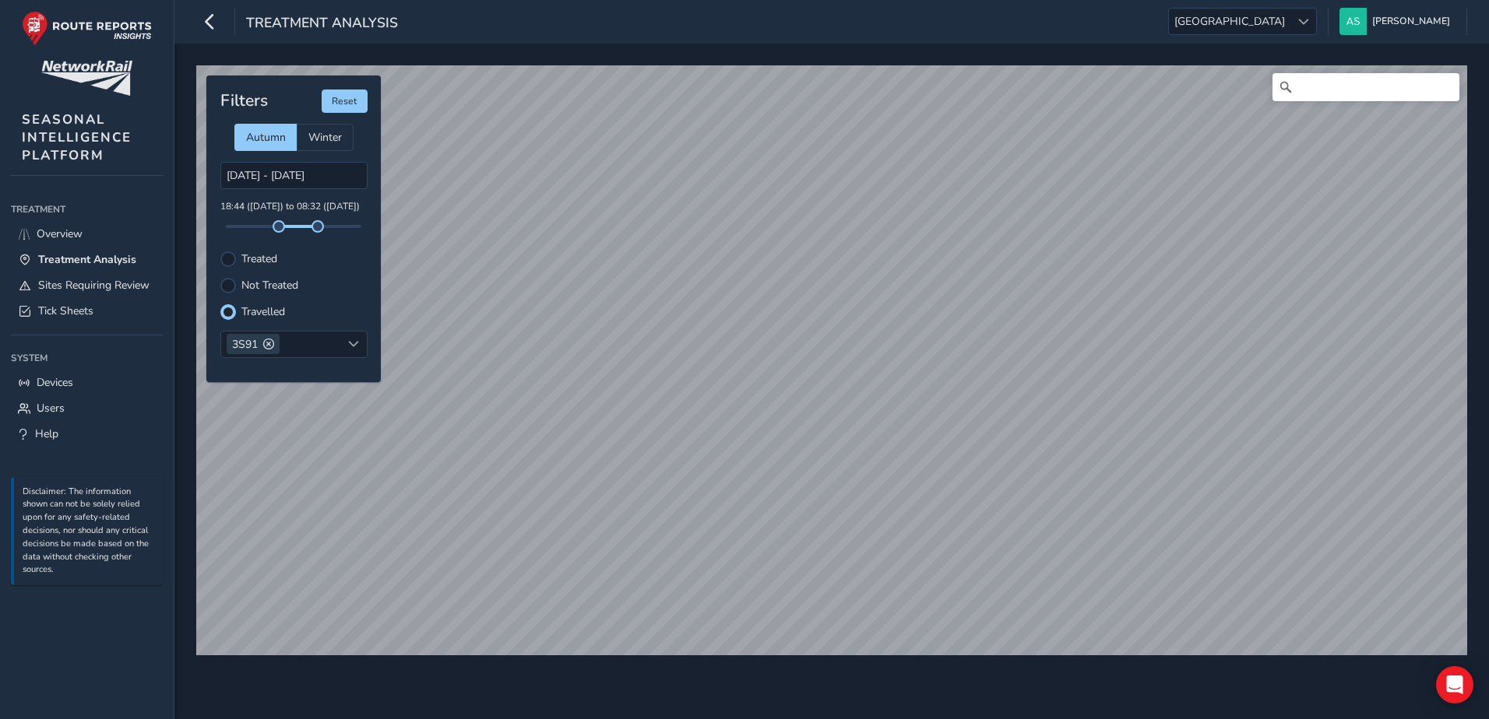
click at [228, 258] on input "Treated" at bounding box center [228, 258] width 0 height 0
click at [262, 312] on label "Travelled" at bounding box center [263, 312] width 44 height 11
click at [219, 303] on input "Travelled" at bounding box center [219, 303] width 0 height 0
drag, startPoint x: 311, startPoint y: 229, endPoint x: 298, endPoint y: 238, distance: 16.2
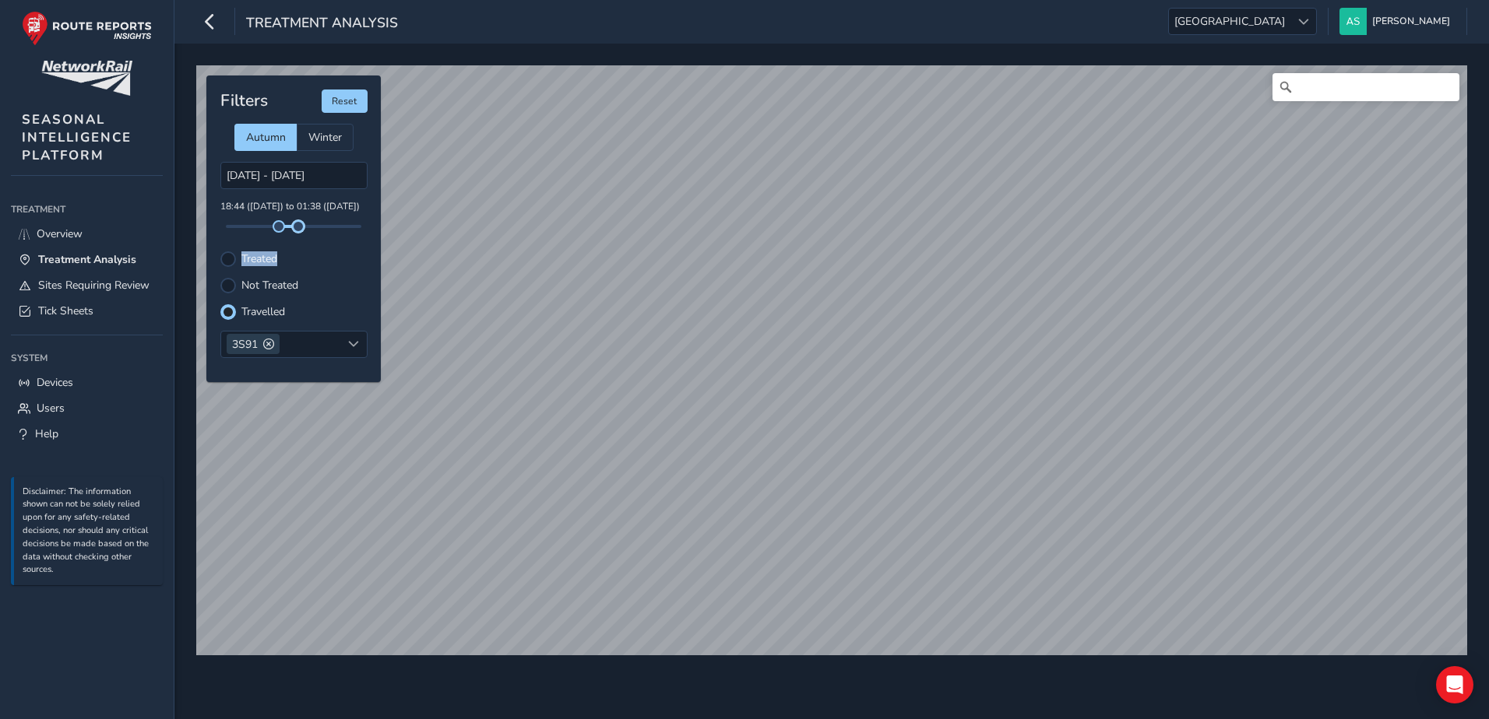
click at [298, 238] on div "Filters Reset Autumn Winter [DATE] - [DATE] 18:44 ([DATE]) to 01:38 ([DATE]) Tr…" at bounding box center [293, 229] width 174 height 307
drag, startPoint x: 298, startPoint y: 238, endPoint x: 251, endPoint y: 263, distance: 52.9
click at [251, 263] on label "Treated" at bounding box center [259, 259] width 36 height 11
click at [219, 250] on input "Treated" at bounding box center [219, 250] width 0 height 0
click at [272, 311] on label "Travelled" at bounding box center [263, 312] width 44 height 11
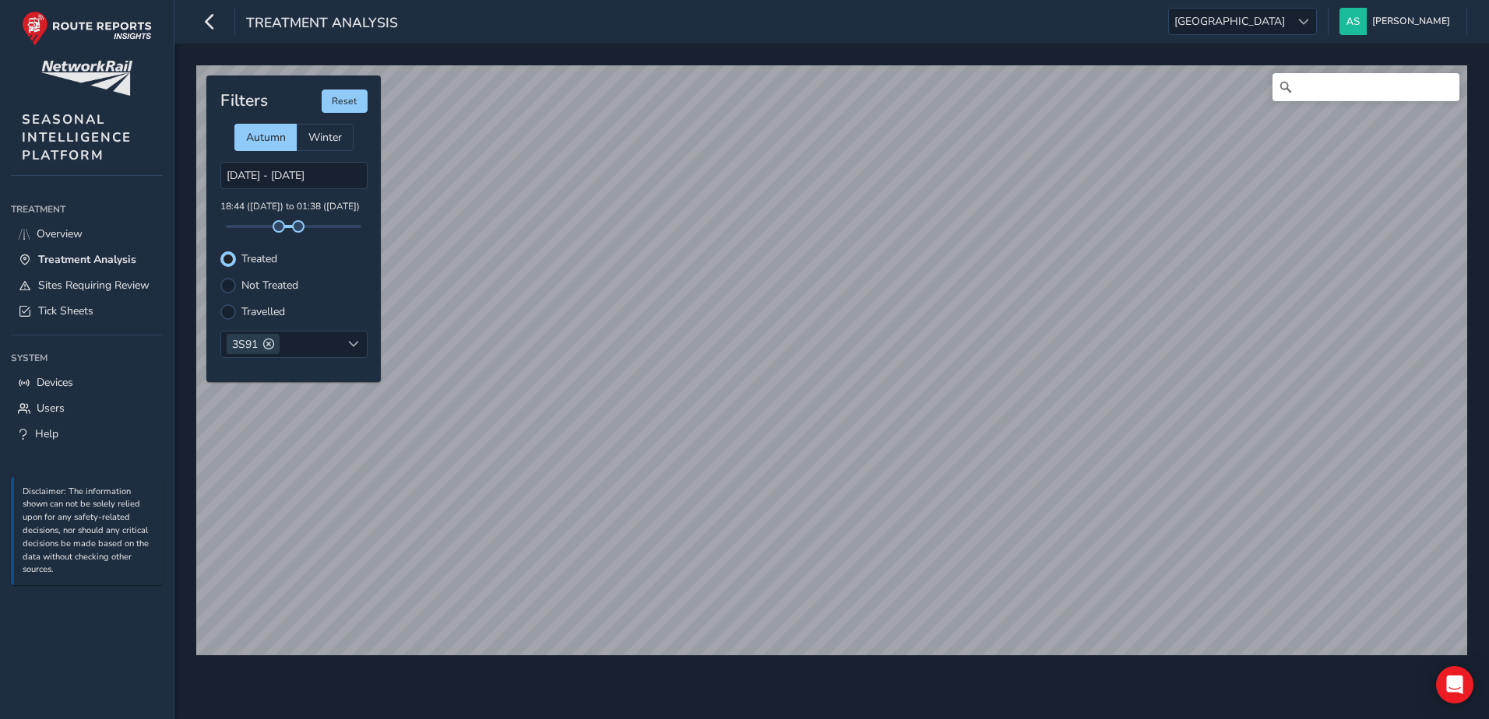
click at [219, 303] on input "Travelled" at bounding box center [219, 303] width 0 height 0
drag, startPoint x: 279, startPoint y: 228, endPoint x: 270, endPoint y: 230, distance: 8.7
click at [270, 230] on span at bounding box center [270, 226] width 12 height 12
click at [81, 304] on span "Tick Sheets" at bounding box center [65, 311] width 55 height 15
